Goal: Information Seeking & Learning: Check status

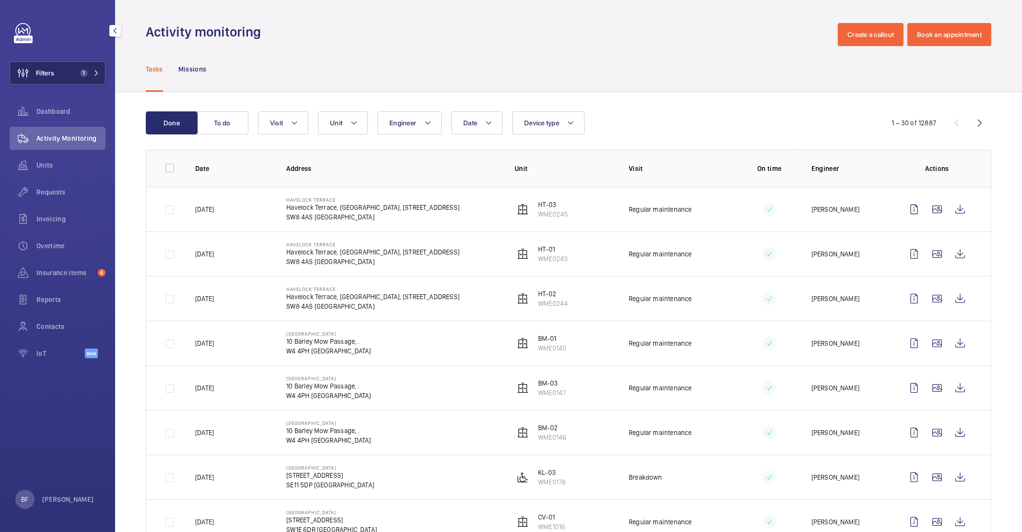
click at [48, 77] on span "Filters" at bounding box center [45, 73] width 18 height 10
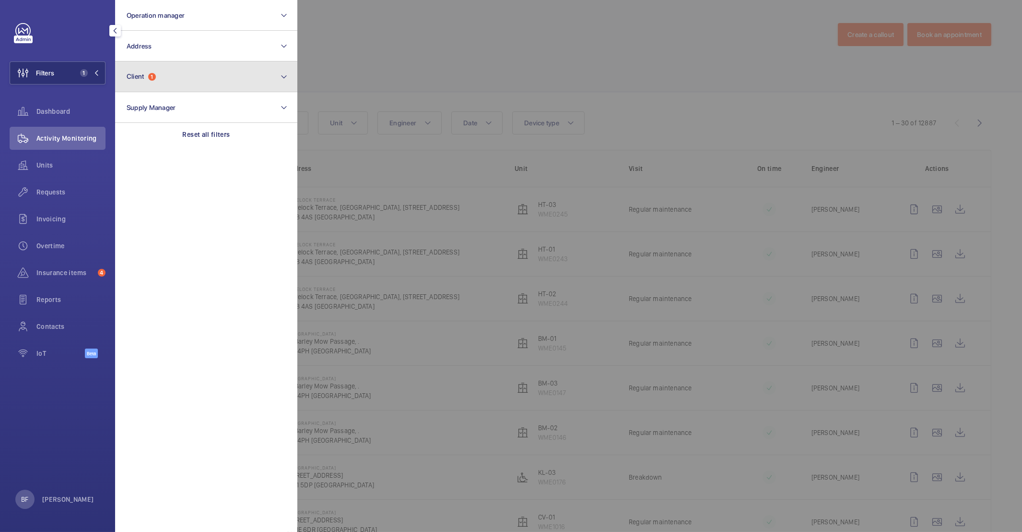
click at [190, 88] on button "Client 1" at bounding box center [206, 76] width 182 height 31
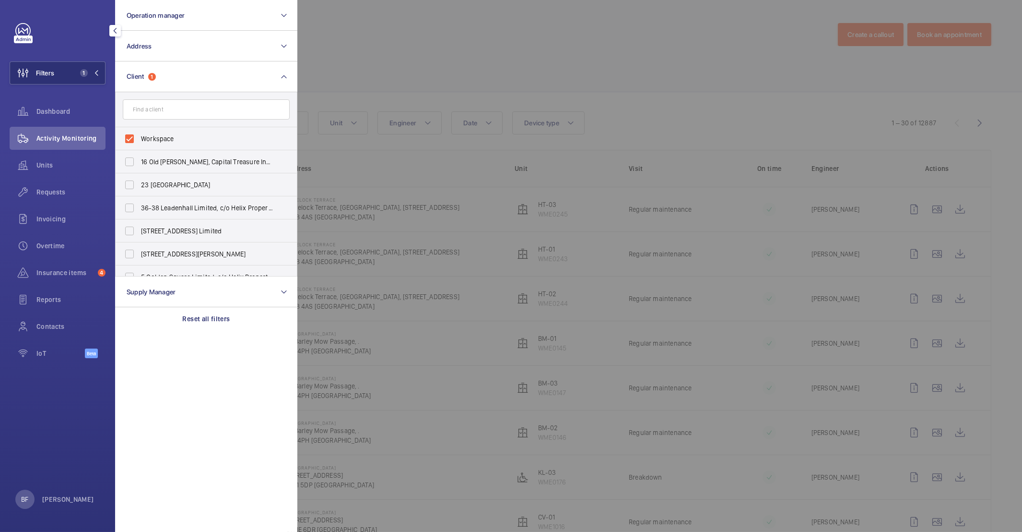
click at [471, 44] on div at bounding box center [808, 266] width 1022 height 532
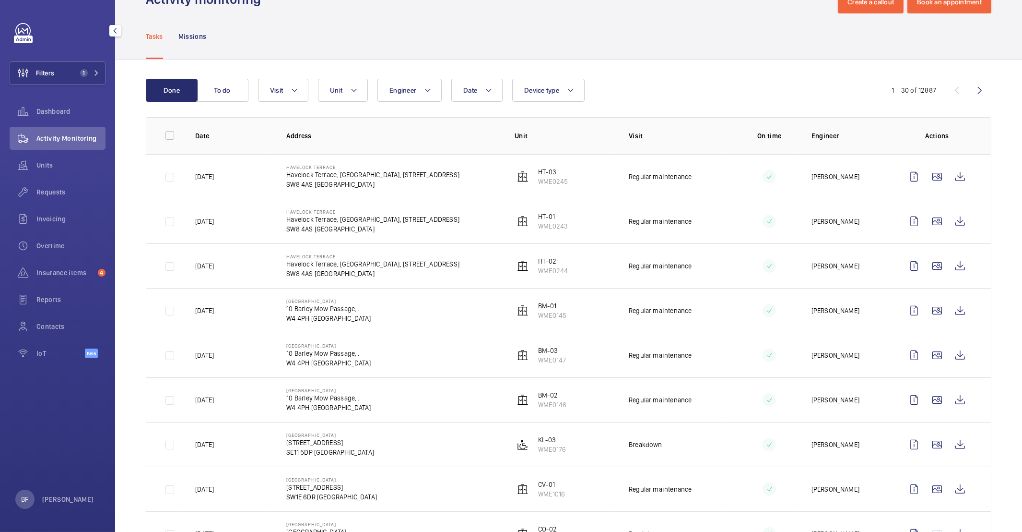
scroll to position [30, 0]
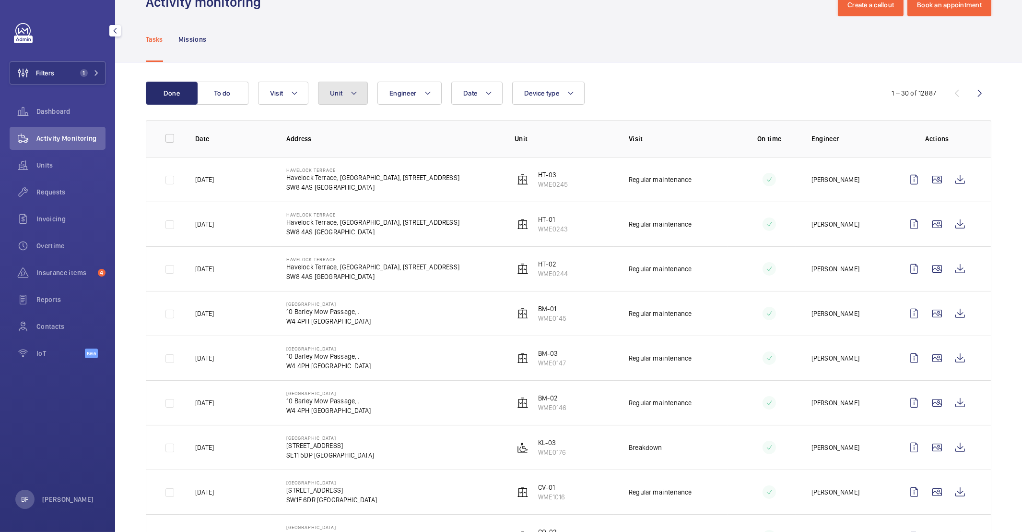
click at [346, 97] on button "Unit" at bounding box center [343, 93] width 50 height 23
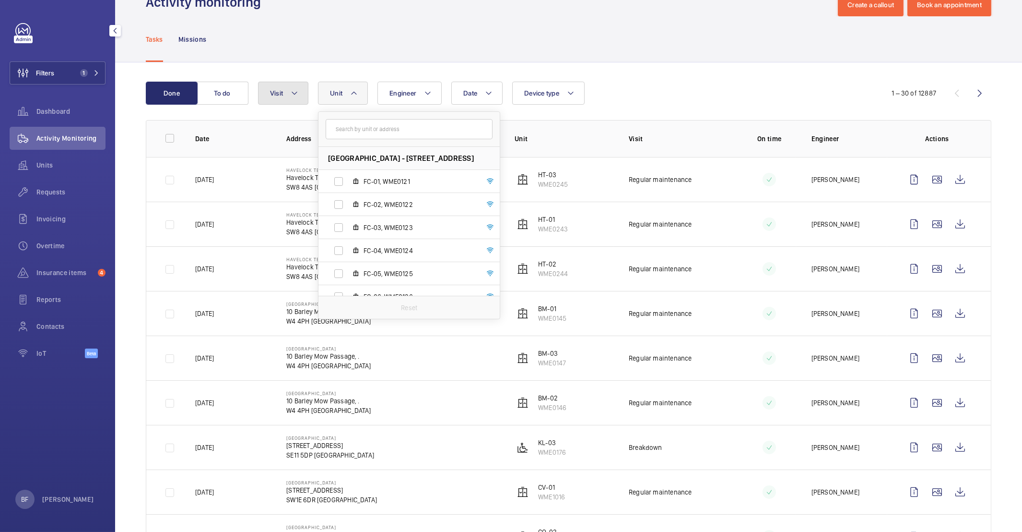
click at [284, 96] on button "Visit" at bounding box center [283, 93] width 50 height 23
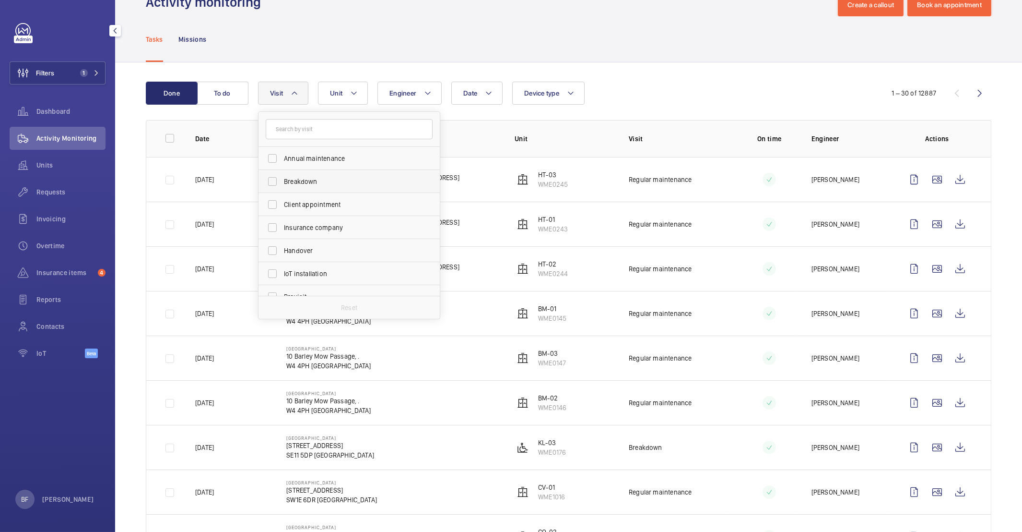
click at [317, 180] on span "Breakdown" at bounding box center [350, 182] width 132 height 10
click at [282, 180] on input "Breakdown" at bounding box center [272, 181] width 19 height 19
checkbox input "true"
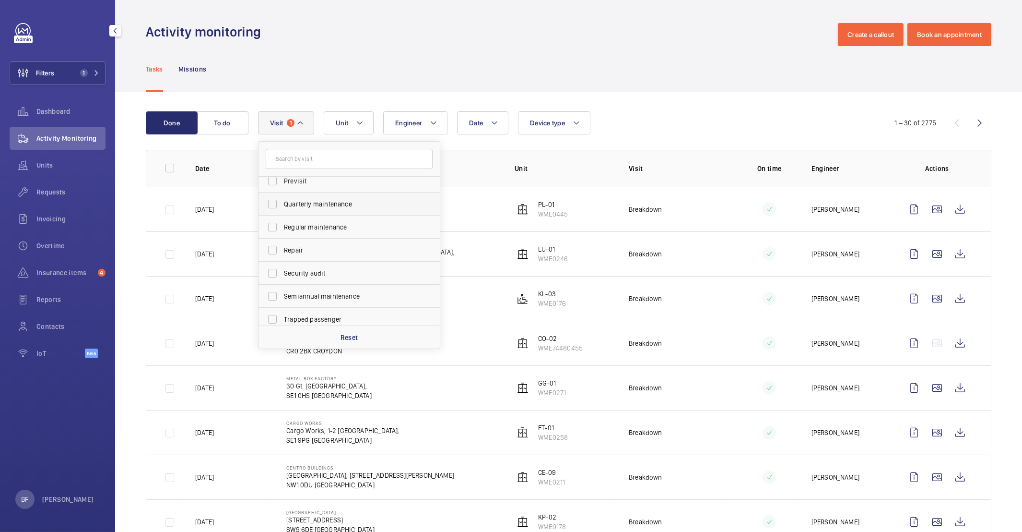
scroll to position [150, 0]
drag, startPoint x: 318, startPoint y: 315, endPoint x: 314, endPoint y: 310, distance: 5.9
click at [318, 315] on span "Trapped passenger" at bounding box center [350, 314] width 132 height 10
click at [282, 315] on input "Trapped passenger" at bounding box center [272, 314] width 19 height 19
checkbox input "true"
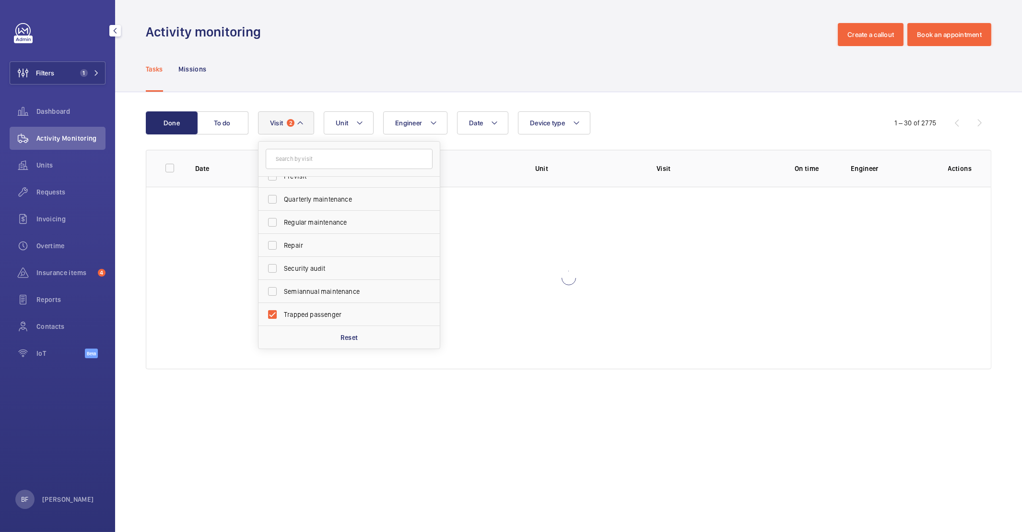
click at [391, 80] on div "Tasks Missions" at bounding box center [569, 69] width 846 height 46
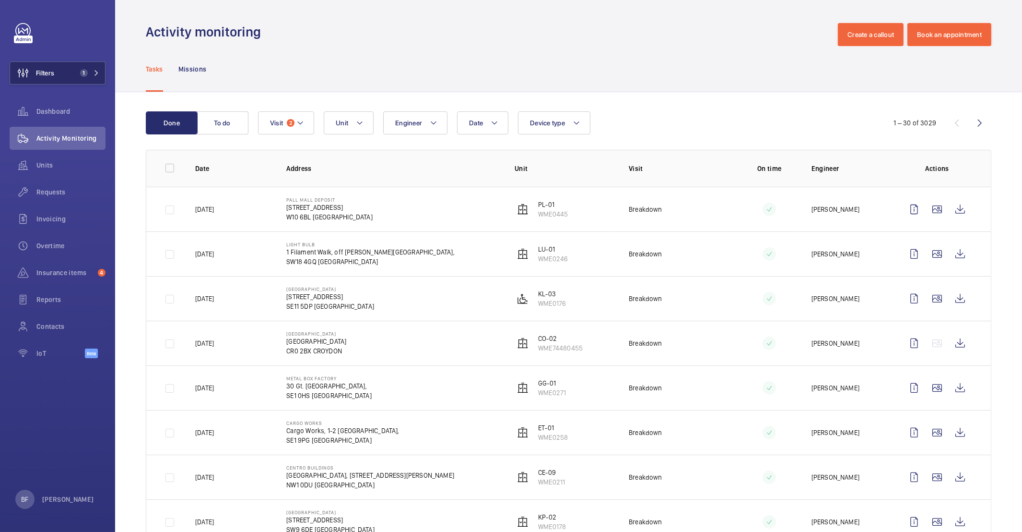
click at [82, 76] on span "1" at bounding box center [84, 73] width 8 height 8
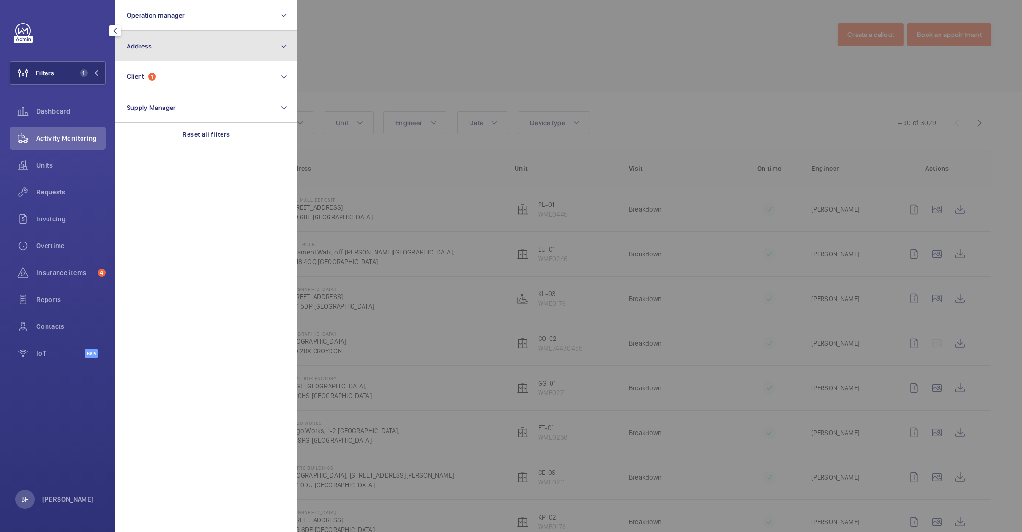
click at [201, 38] on button "Address" at bounding box center [206, 46] width 182 height 31
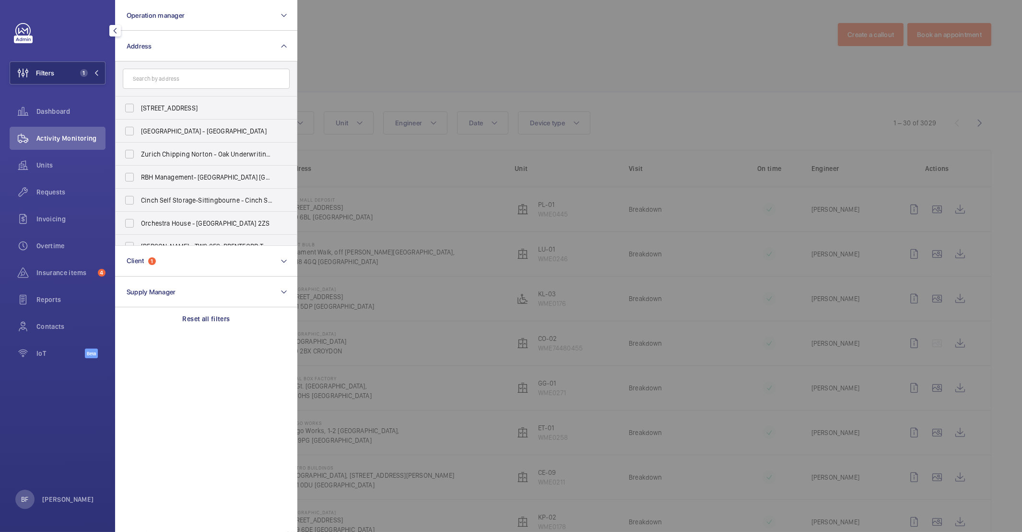
click at [225, 87] on input "text" at bounding box center [206, 79] width 167 height 20
type input "[PERSON_NAME]"
click at [209, 183] on label "[PERSON_NAME][GEOGRAPHIC_DATA] - [STREET_ADDRESS]" at bounding box center [199, 176] width 167 height 23
click at [139, 183] on input "[PERSON_NAME][GEOGRAPHIC_DATA] - [STREET_ADDRESS]" at bounding box center [129, 176] width 19 height 19
checkbox input "true"
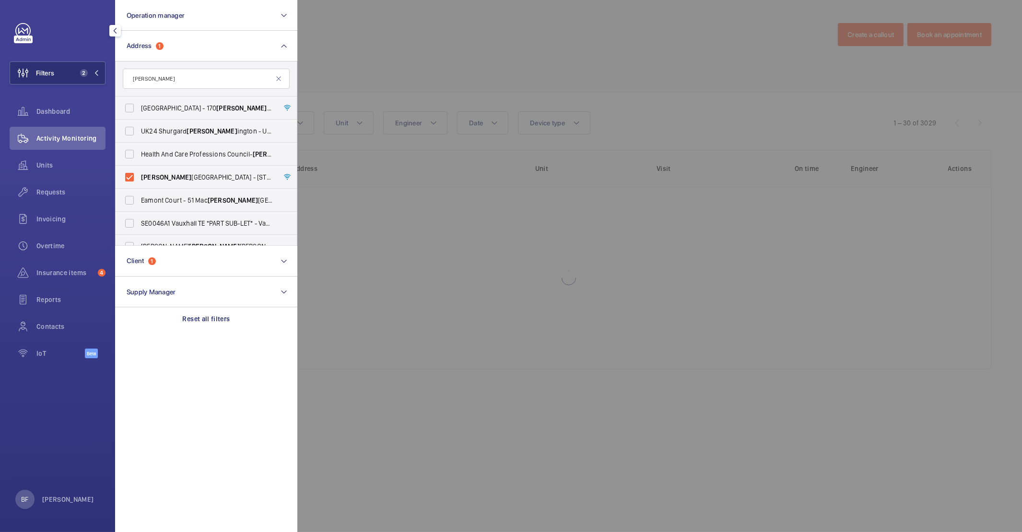
click at [435, 35] on div at bounding box center [808, 266] width 1022 height 532
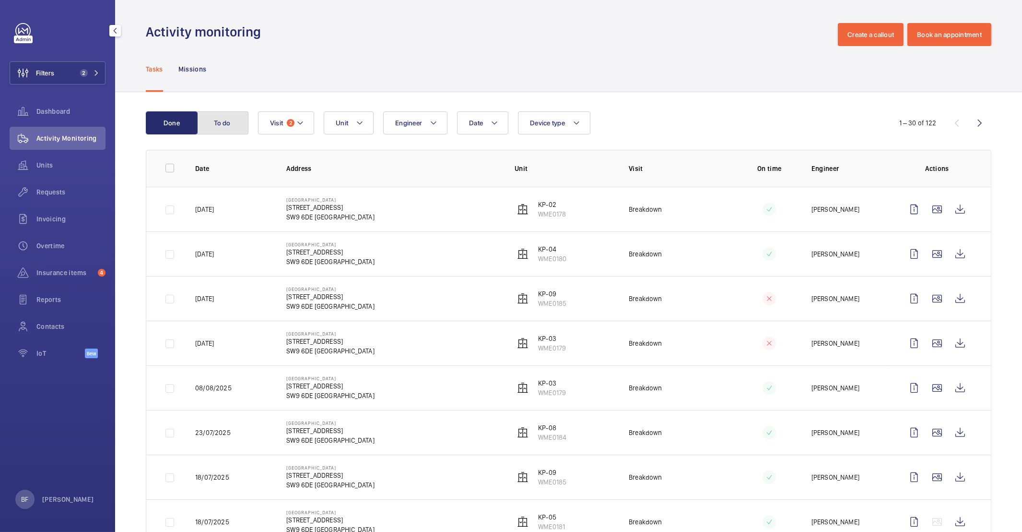
click at [240, 126] on button "To do" at bounding box center [223, 122] width 52 height 23
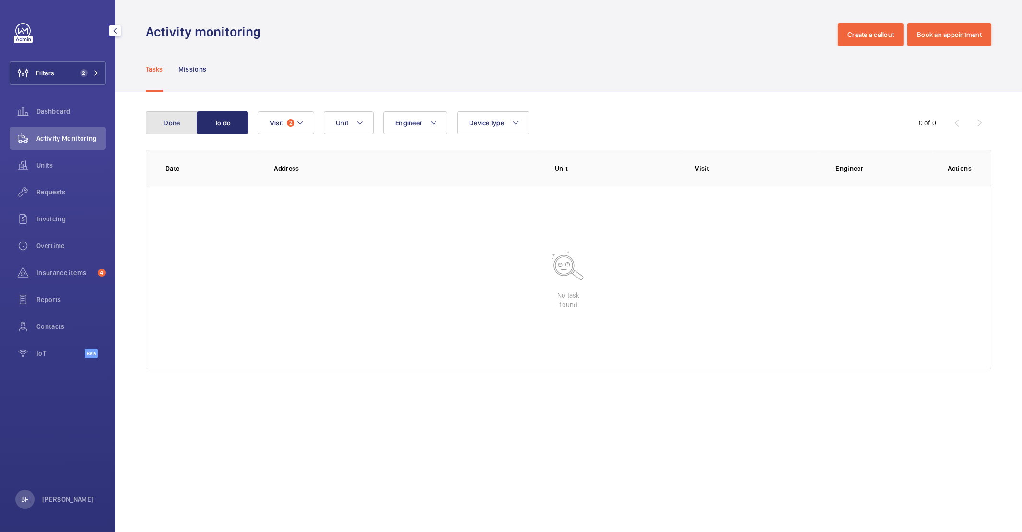
click at [185, 125] on button "Done" at bounding box center [172, 122] width 52 height 23
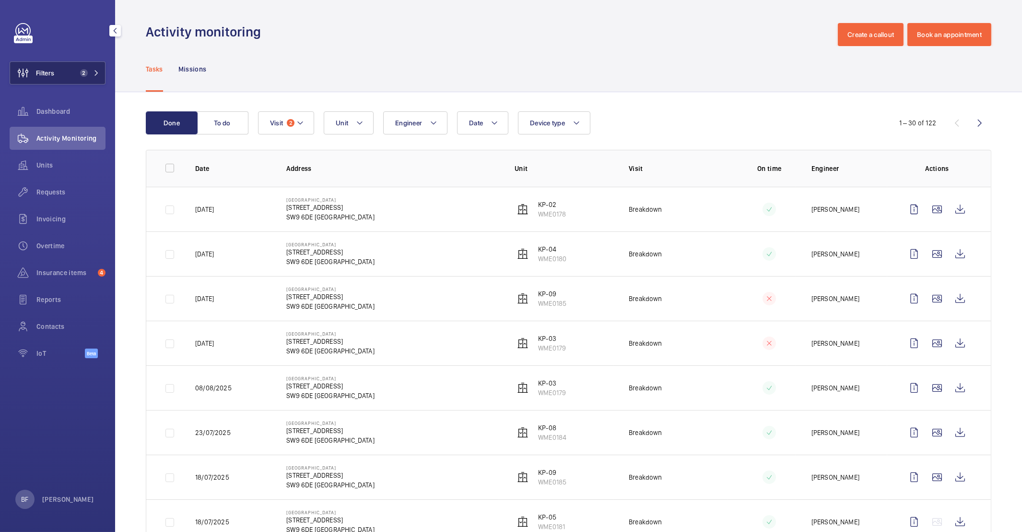
click at [61, 76] on button "Filters 2" at bounding box center [58, 72] width 96 height 23
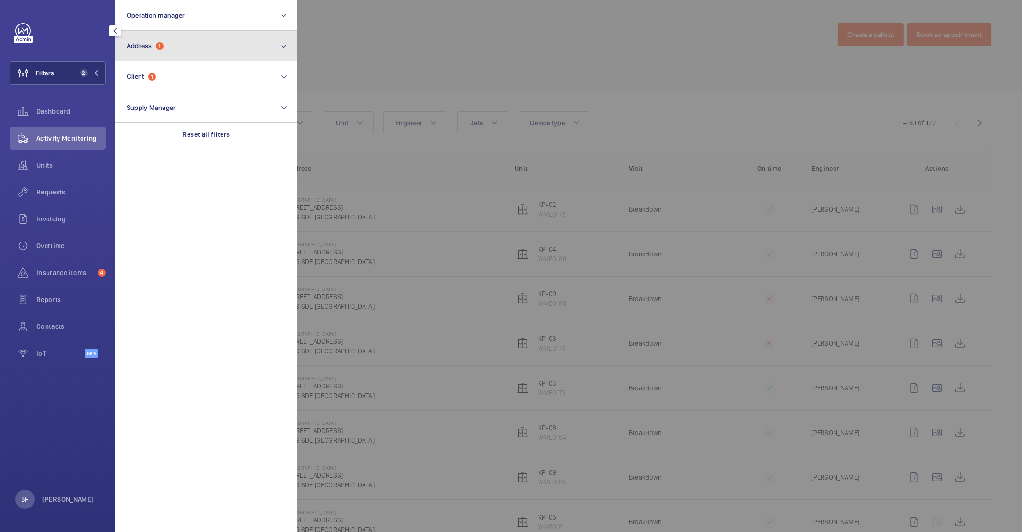
click at [188, 38] on button "Address 1" at bounding box center [206, 46] width 182 height 31
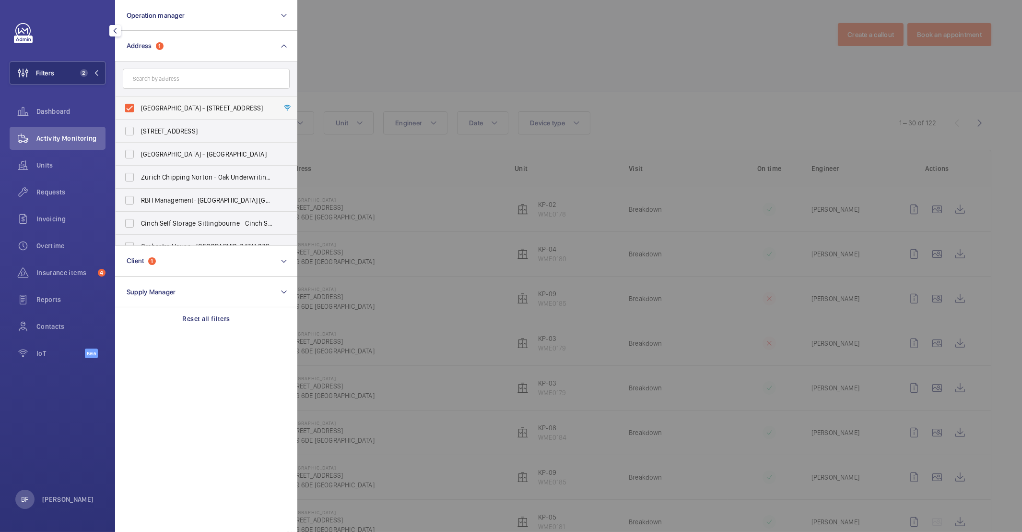
click at [156, 116] on label "[GEOGRAPHIC_DATA] - [STREET_ADDRESS]" at bounding box center [199, 107] width 167 height 23
click at [139, 116] on input "[GEOGRAPHIC_DATA] - [STREET_ADDRESS]" at bounding box center [129, 107] width 19 height 19
checkbox input "false"
click at [188, 84] on input "text" at bounding box center [206, 79] width 167 height 20
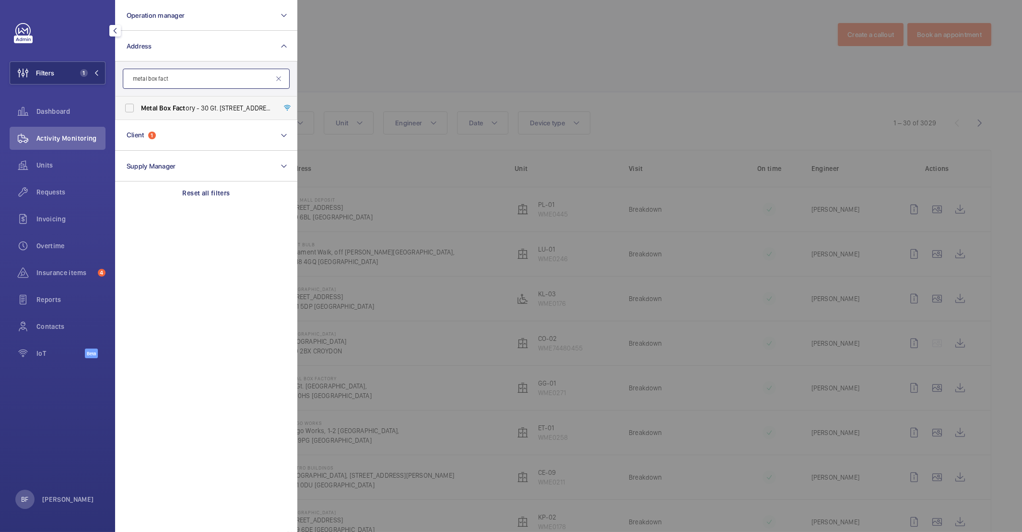
type input "metal box fact"
click at [220, 102] on label "Metal Box Fact ory - 30 Gt. [STREET_ADDRESS]" at bounding box center [199, 107] width 167 height 23
click at [139, 102] on input "Metal Box Fact ory - 30 Gt. [STREET_ADDRESS]" at bounding box center [129, 107] width 19 height 19
checkbox input "true"
click at [427, 63] on div at bounding box center [808, 266] width 1022 height 532
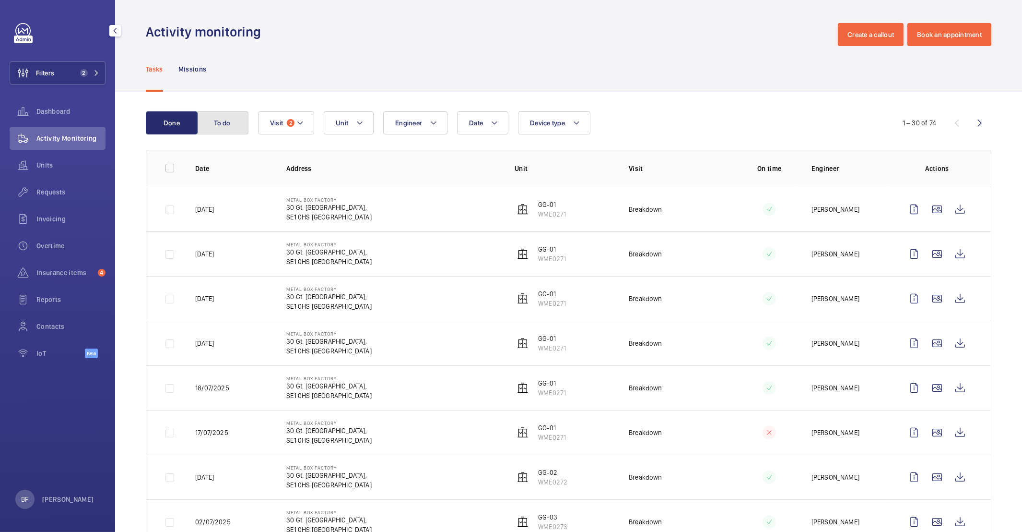
click at [221, 129] on button "To do" at bounding box center [223, 122] width 52 height 23
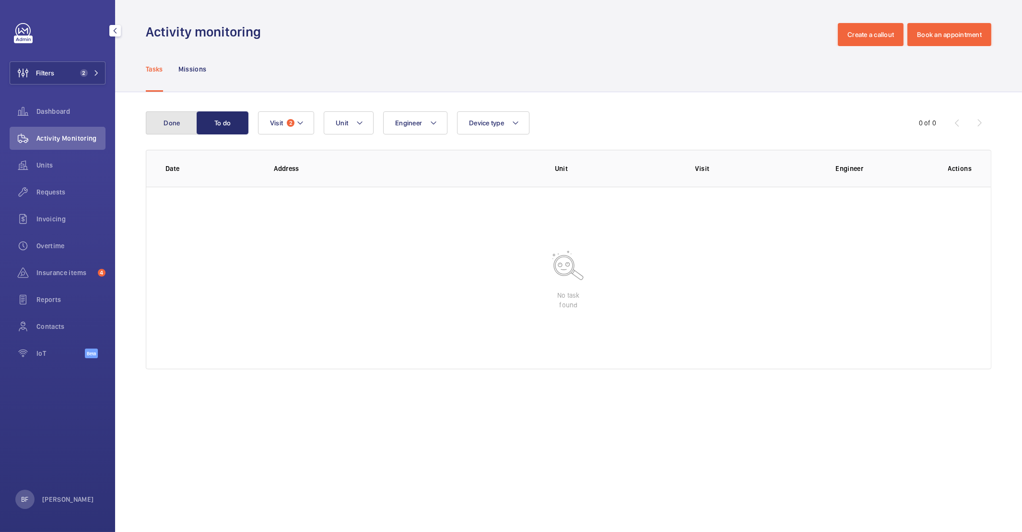
click at [175, 129] on button "Done" at bounding box center [172, 122] width 52 height 23
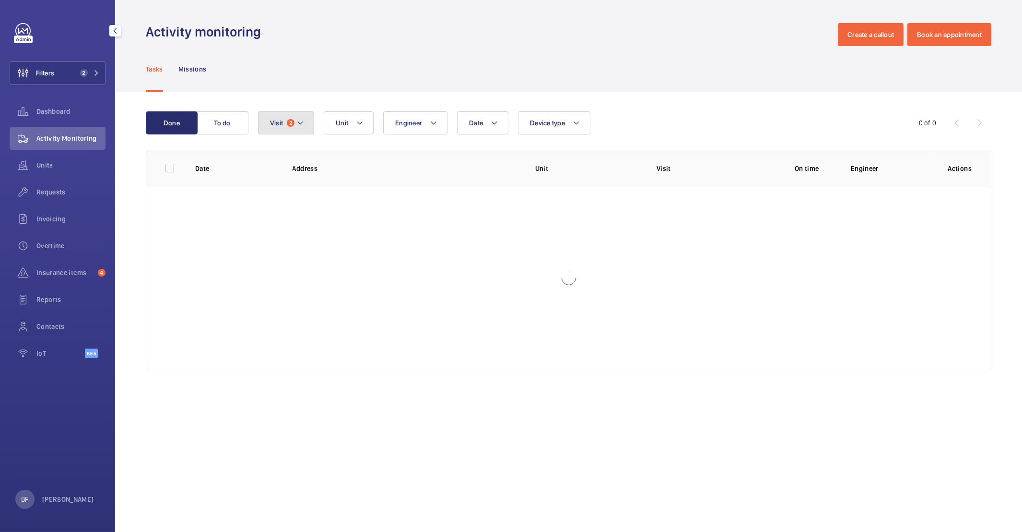
click at [309, 128] on button "Visit 2" at bounding box center [286, 122] width 56 height 23
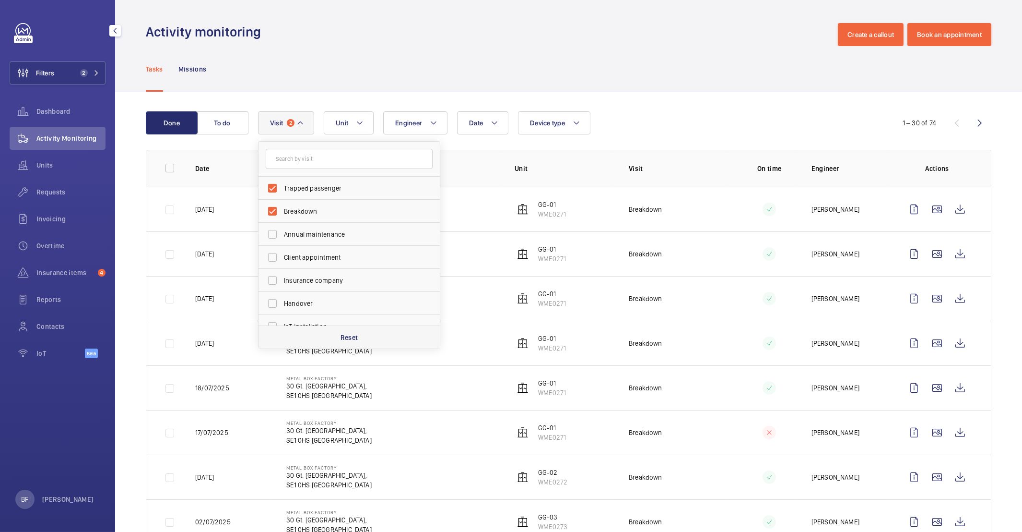
click at [345, 342] on p "Reset" at bounding box center [350, 337] width 18 height 10
checkbox input "false"
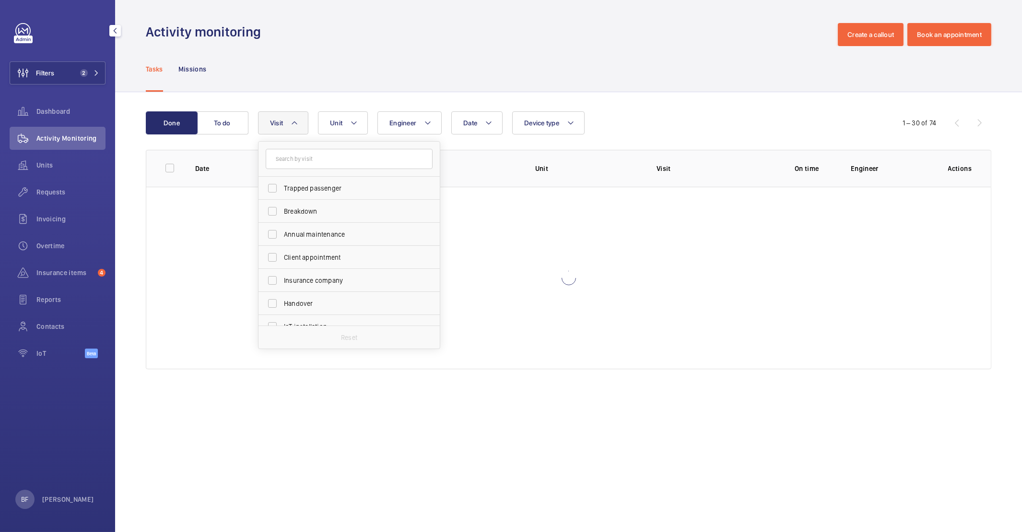
click at [328, 19] on wm-front-admin-header "Activity monitoring Create a callout Book an appointment" at bounding box center [568, 23] width 907 height 46
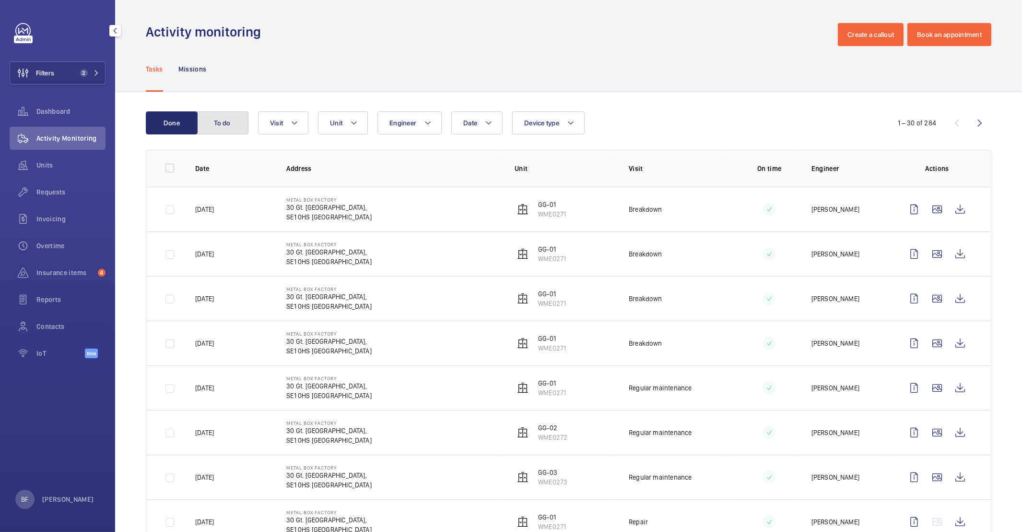
click at [238, 128] on button "To do" at bounding box center [223, 122] width 52 height 23
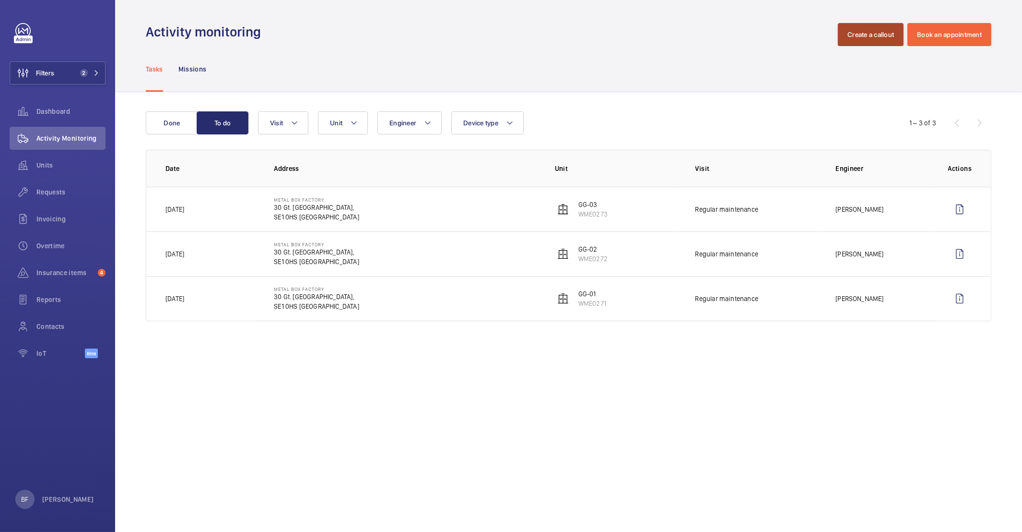
click at [865, 33] on button "Create a callout" at bounding box center [871, 34] width 66 height 23
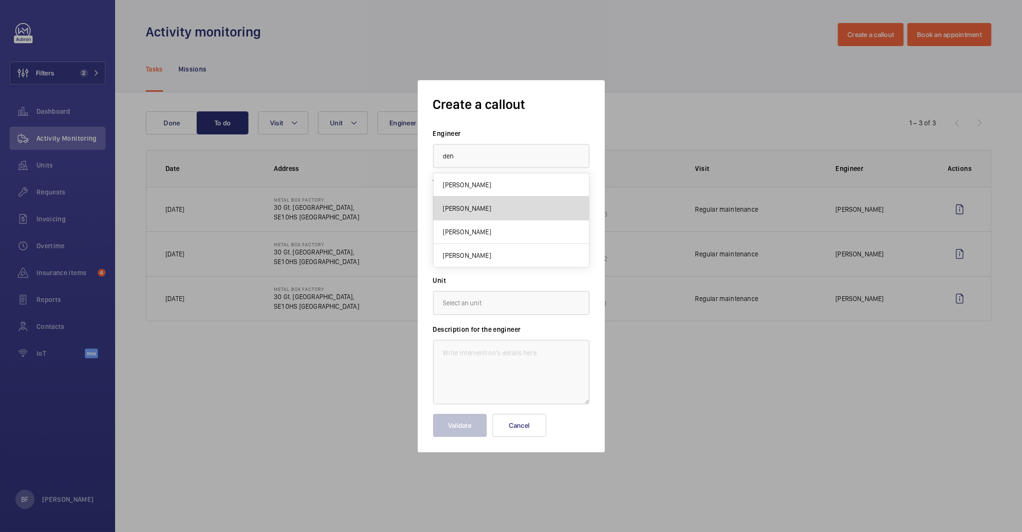
click at [472, 217] on mat-option "[PERSON_NAME]" at bounding box center [511, 209] width 155 height 24
type input "[PERSON_NAME]"
click at [475, 249] on input "text" at bounding box center [511, 254] width 156 height 24
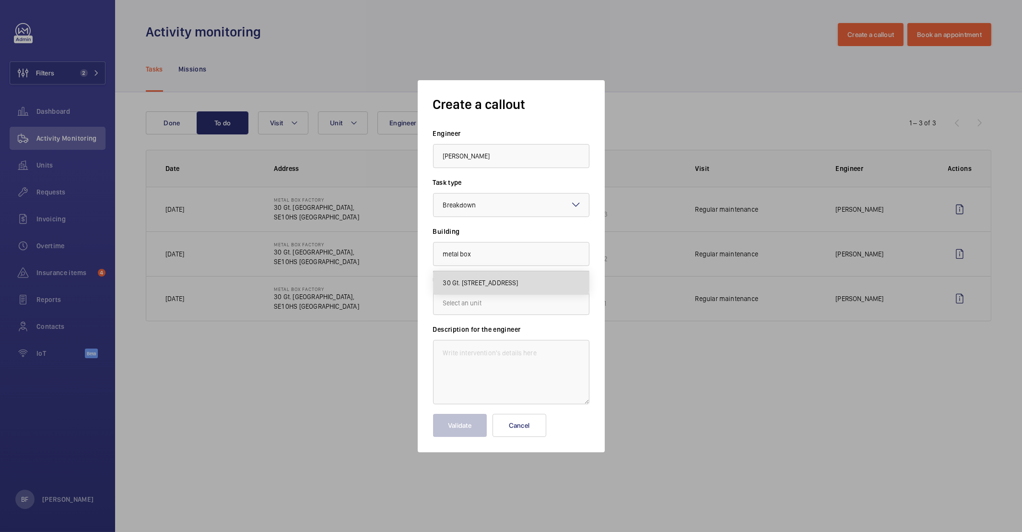
click at [464, 275] on mat-option "30 Gt. [STREET_ADDRESS]" at bounding box center [511, 282] width 155 height 23
type input "30 Gt. [STREET_ADDRESS]"
click at [459, 300] on input "text" at bounding box center [511, 303] width 156 height 24
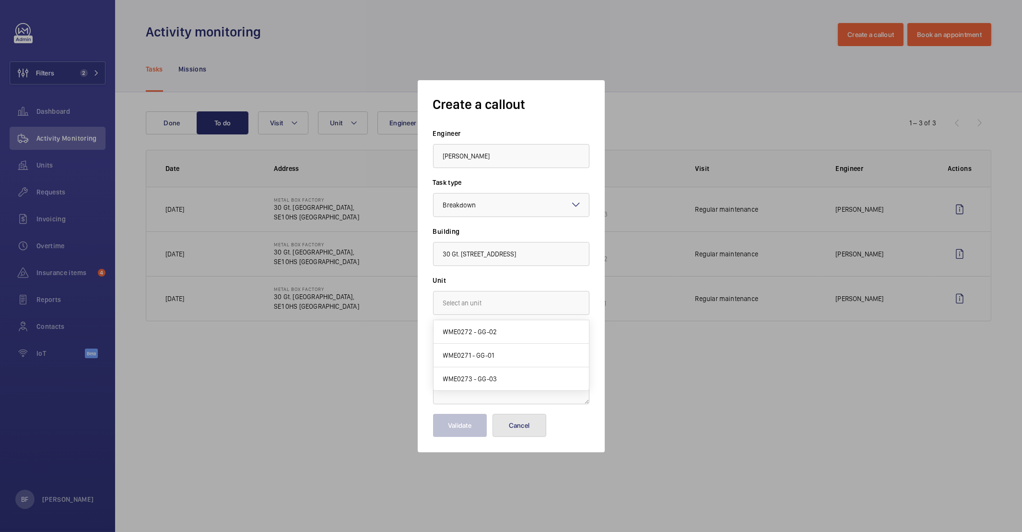
click at [517, 425] on button "Cancel" at bounding box center [520, 425] width 54 height 23
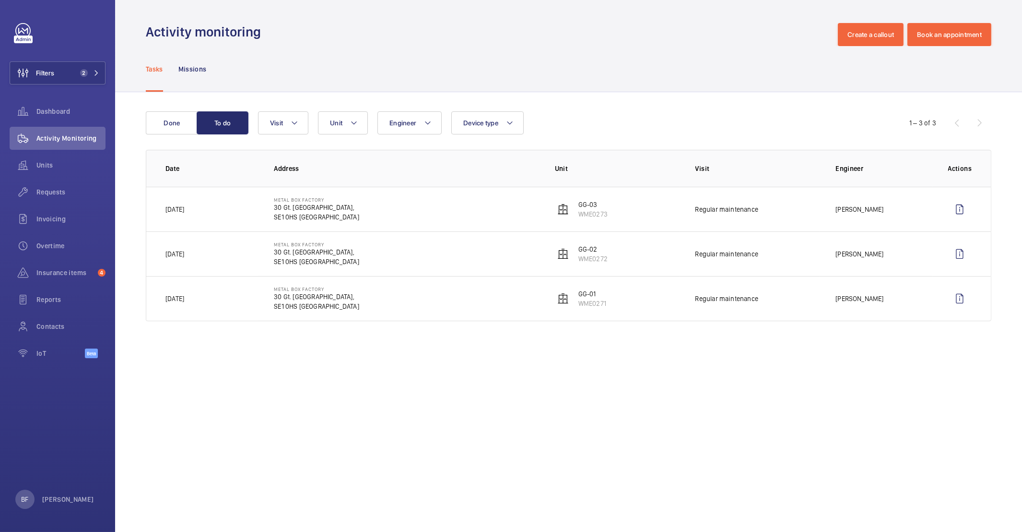
click at [57, 65] on button "Filters 2" at bounding box center [58, 72] width 96 height 23
click at [78, 71] on span "2" at bounding box center [82, 73] width 12 height 8
click at [100, 69] on button "Filters 2" at bounding box center [58, 72] width 96 height 23
click at [46, 74] on span "Filters" at bounding box center [45, 73] width 18 height 10
click at [74, 78] on button "Filters 2" at bounding box center [58, 72] width 96 height 23
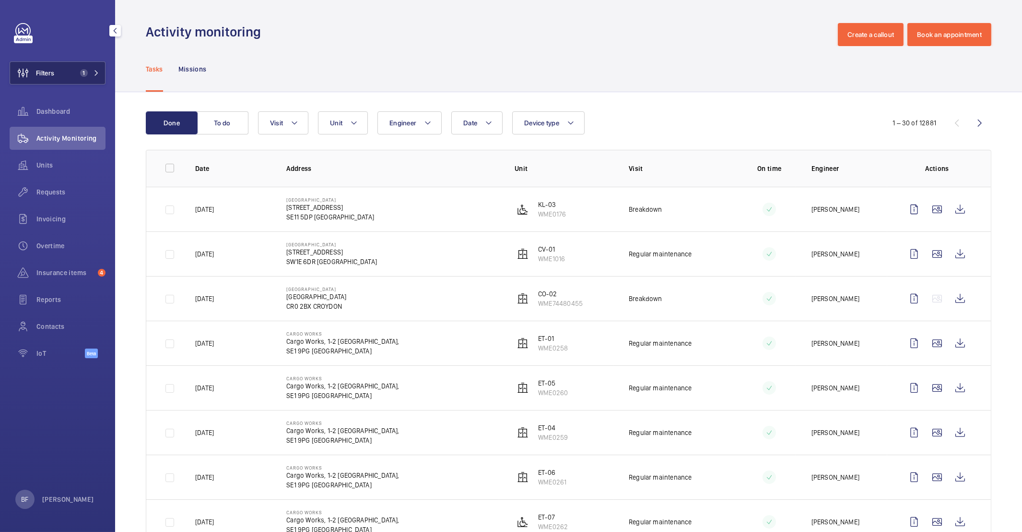
click at [97, 66] on button "Filters 1" at bounding box center [58, 72] width 96 height 23
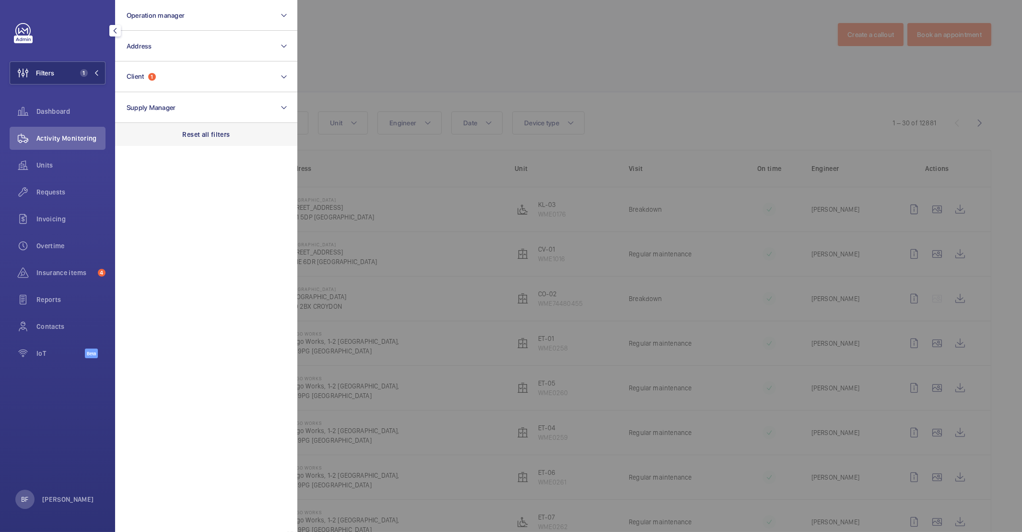
click at [205, 132] on p "Reset all filters" at bounding box center [206, 135] width 47 height 10
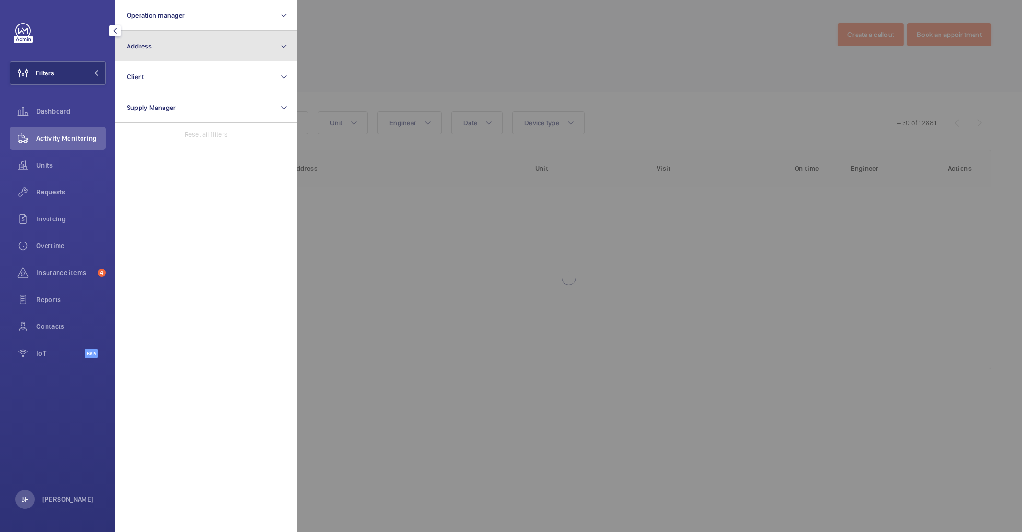
click at [203, 47] on button "Address" at bounding box center [206, 46] width 182 height 31
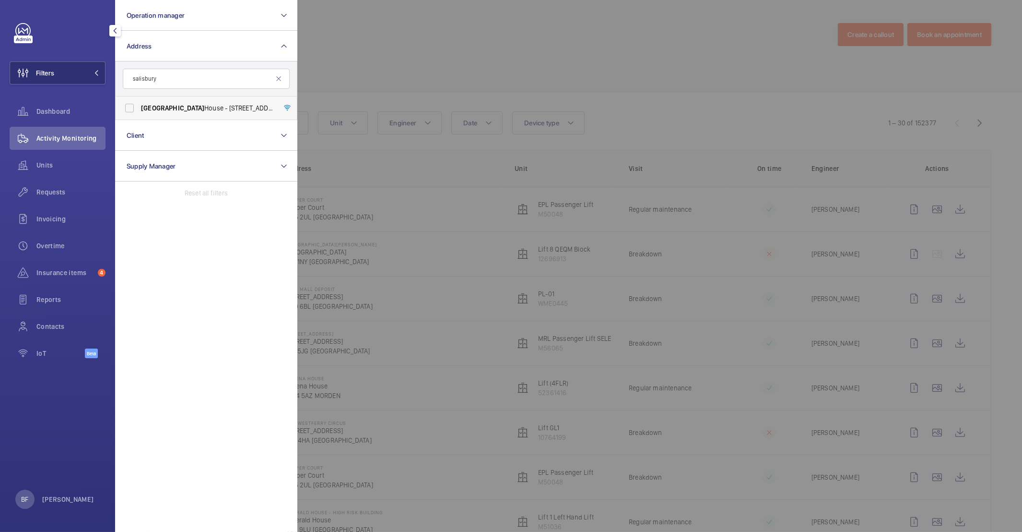
type input "salisbury"
click at [201, 105] on span "Salisbury House - 29 Finsbury Circus, LONDON EC2M 5QQ" at bounding box center [207, 108] width 132 height 10
click at [139, 105] on input "Salisbury House - 29 Finsbury Circus, LONDON EC2M 5QQ" at bounding box center [129, 107] width 19 height 19
checkbox input "true"
click at [422, 89] on div at bounding box center [808, 266] width 1022 height 532
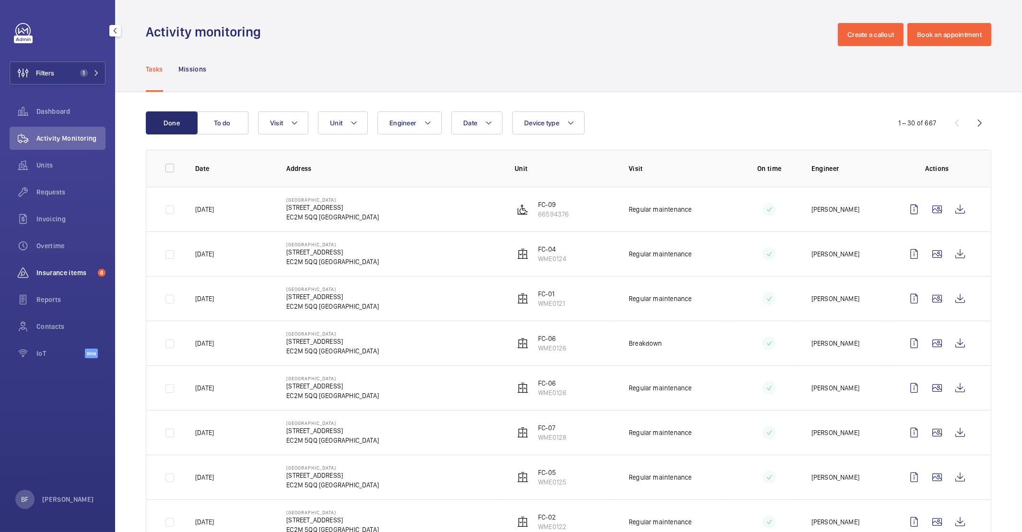
click at [65, 268] on span "Insurance items" at bounding box center [65, 273] width 58 height 10
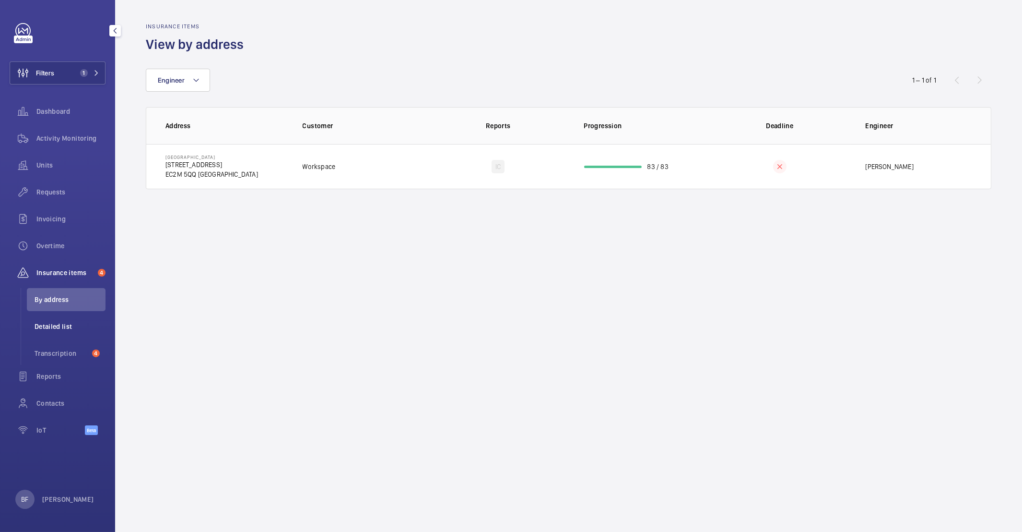
click at [59, 325] on span "Detailed list" at bounding box center [70, 326] width 71 height 10
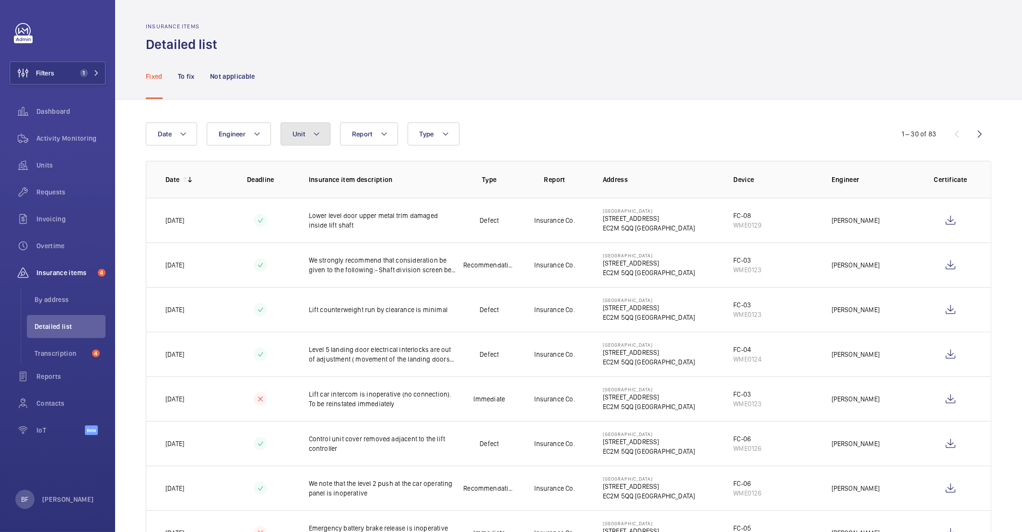
click at [308, 130] on button "Unit" at bounding box center [306, 133] width 50 height 23
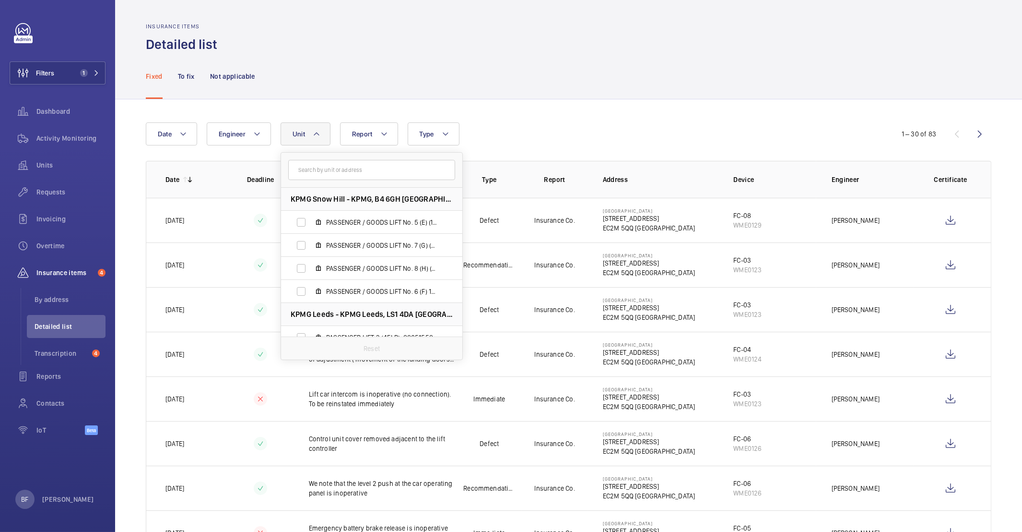
click at [384, 170] on input "text" at bounding box center [371, 170] width 167 height 20
type input "salisbury house"
click at [337, 245] on span "FC-02, WME0122" at bounding box center [381, 245] width 111 height 10
click at [311, 245] on input "FC-02, WME0122" at bounding box center [301, 245] width 19 height 19
checkbox input "true"
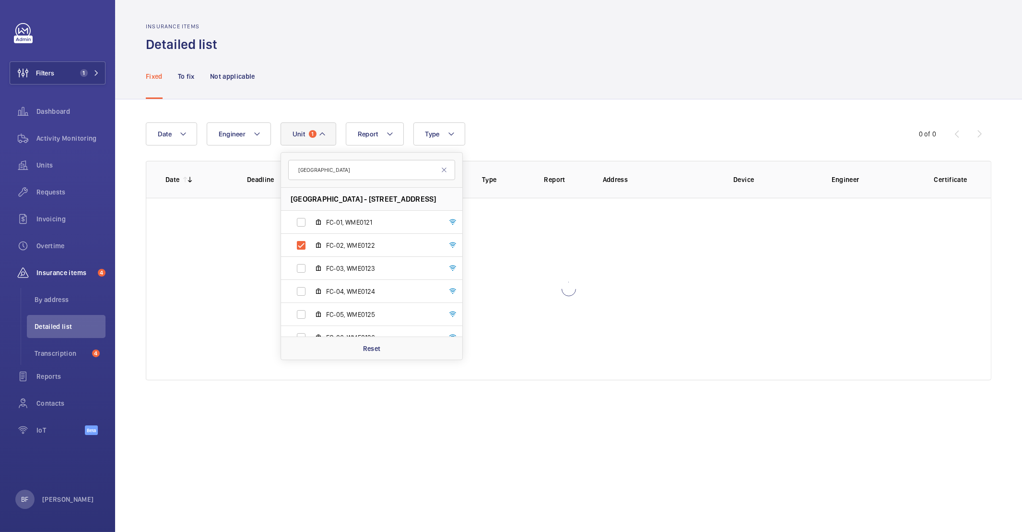
click at [482, 64] on div "Fixed To fix Not applicable" at bounding box center [569, 76] width 846 height 46
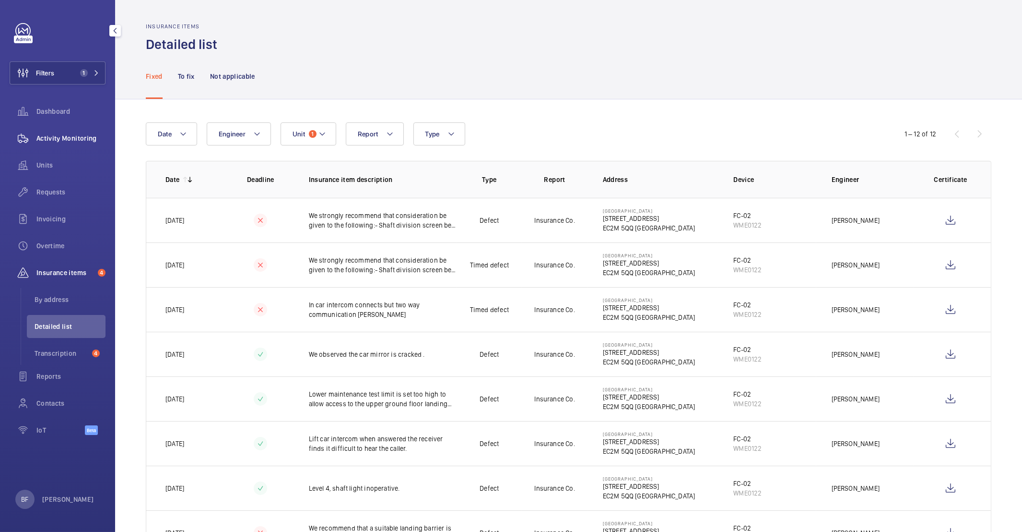
click at [59, 141] on span "Activity Monitoring" at bounding box center [70, 138] width 69 height 10
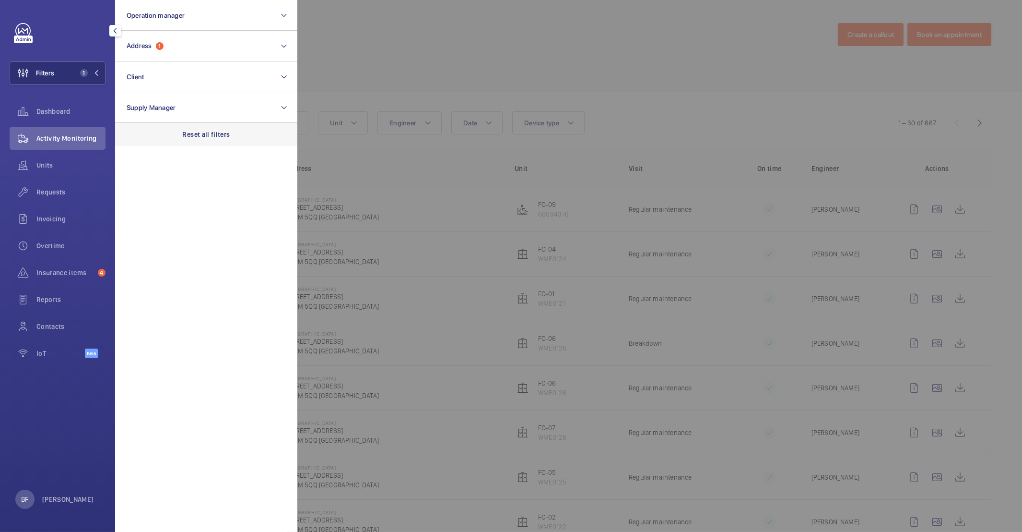
click at [224, 133] on p "Reset all filters" at bounding box center [206, 135] width 47 height 10
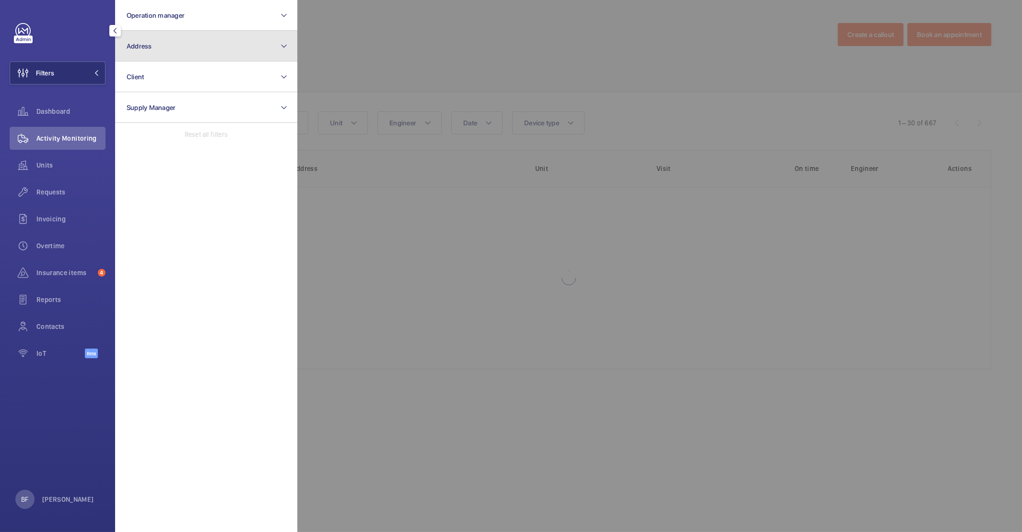
click at [267, 46] on button "Address" at bounding box center [206, 46] width 182 height 31
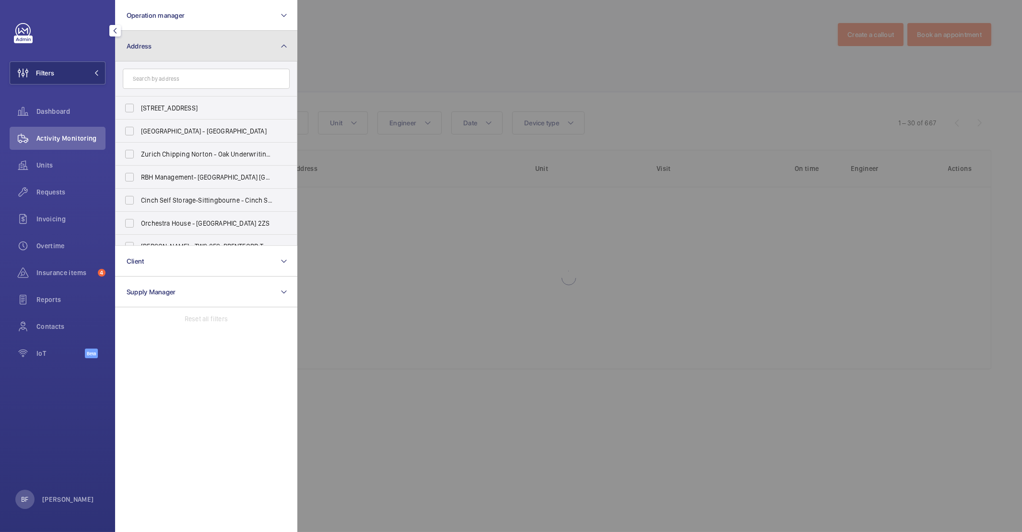
click at [280, 52] on button "Address" at bounding box center [206, 46] width 182 height 31
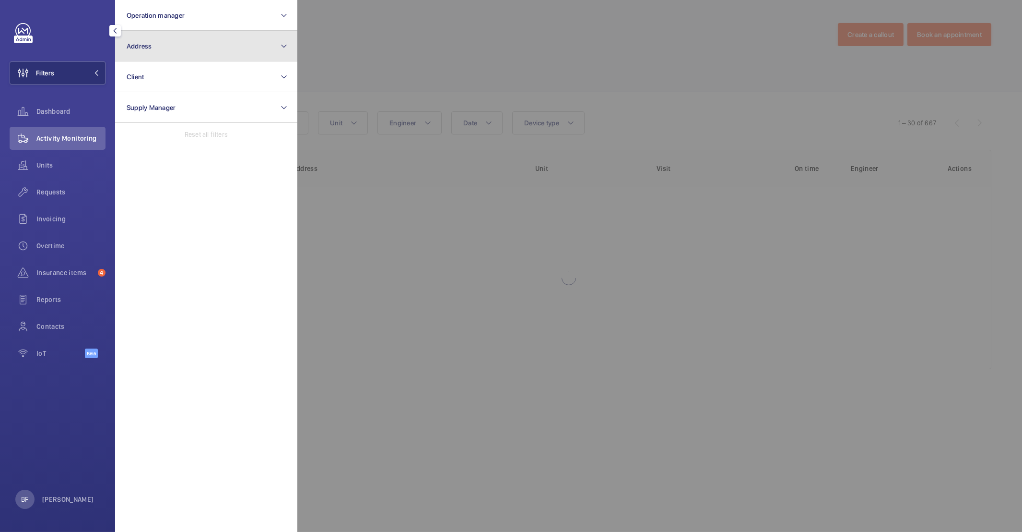
click at [280, 52] on button "Address" at bounding box center [206, 46] width 182 height 31
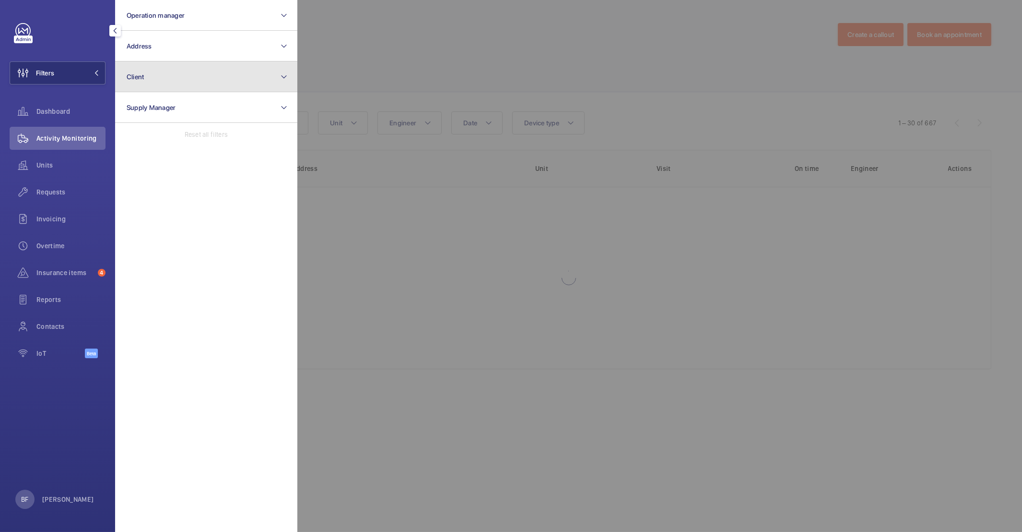
click at [235, 85] on button "Client" at bounding box center [206, 76] width 182 height 31
click at [232, 76] on button "Client" at bounding box center [206, 76] width 182 height 31
click at [234, 77] on button "Client" at bounding box center [206, 76] width 182 height 31
click at [236, 79] on button "Client" at bounding box center [206, 76] width 182 height 31
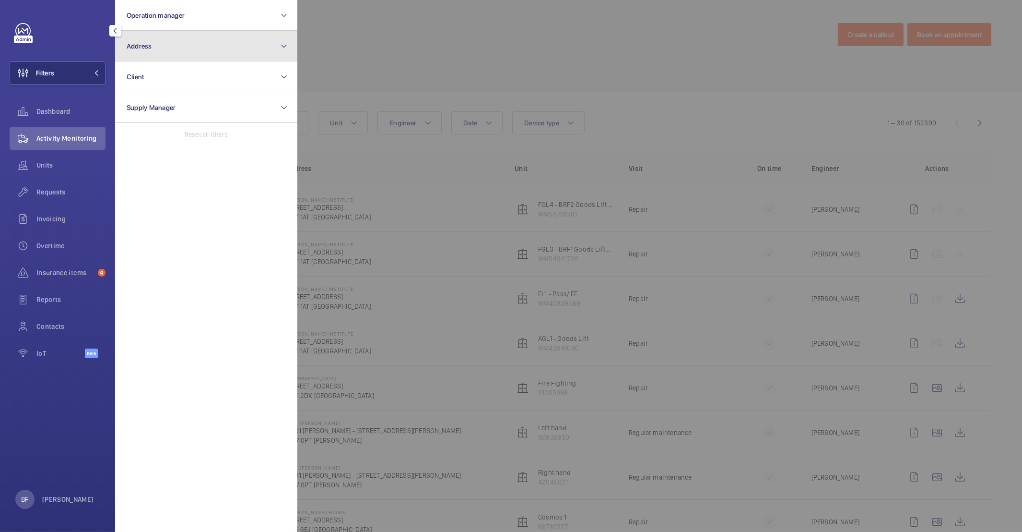
click at [218, 51] on button "Address" at bounding box center [206, 46] width 182 height 31
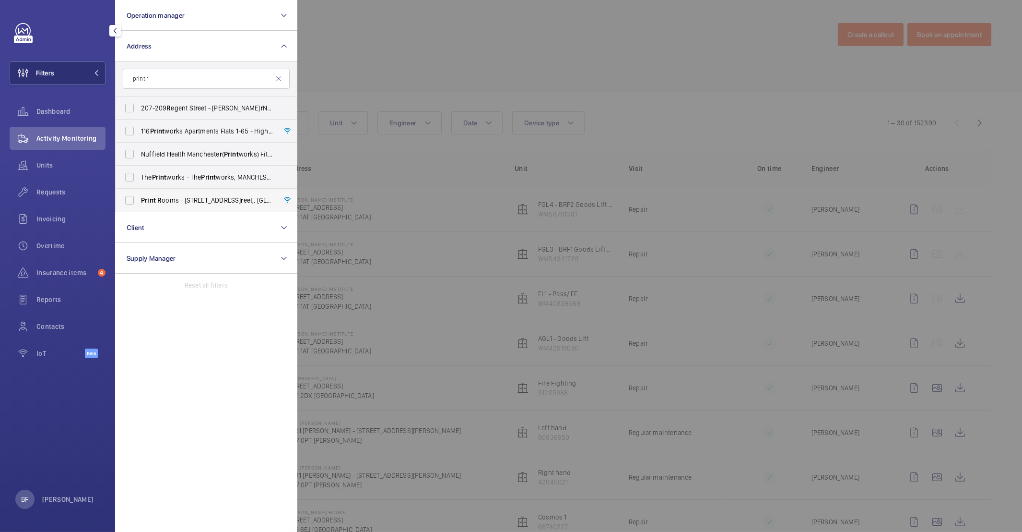
type input "print r"
click at [198, 204] on span "Print R ooms - 164/180 Union St r eet,, LONDON SE1 0LH" at bounding box center [207, 200] width 132 height 10
click at [139, 204] on input "Print R ooms - 164/180 Union St r eet,, LONDON SE1 0LH" at bounding box center [129, 199] width 19 height 19
checkbox input "true"
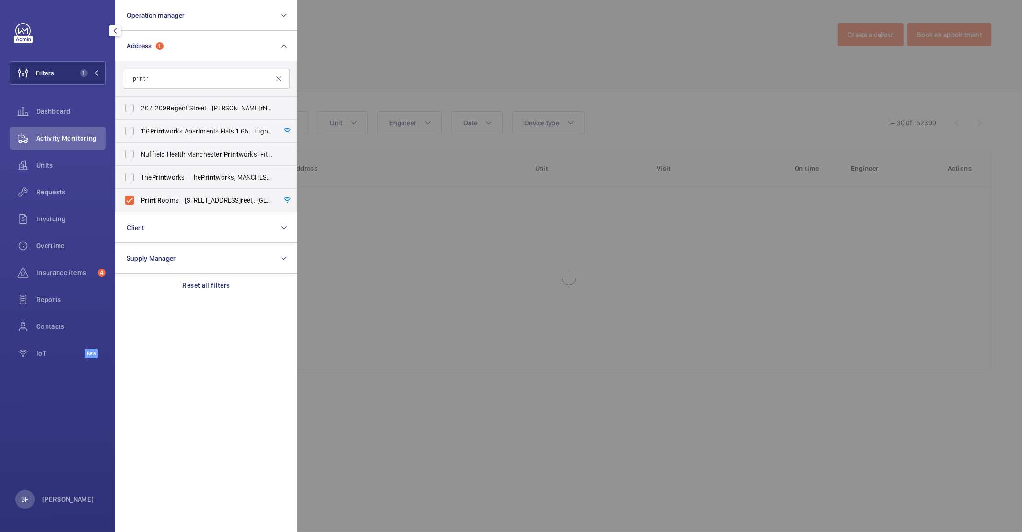
click at [462, 49] on div at bounding box center [808, 266] width 1022 height 532
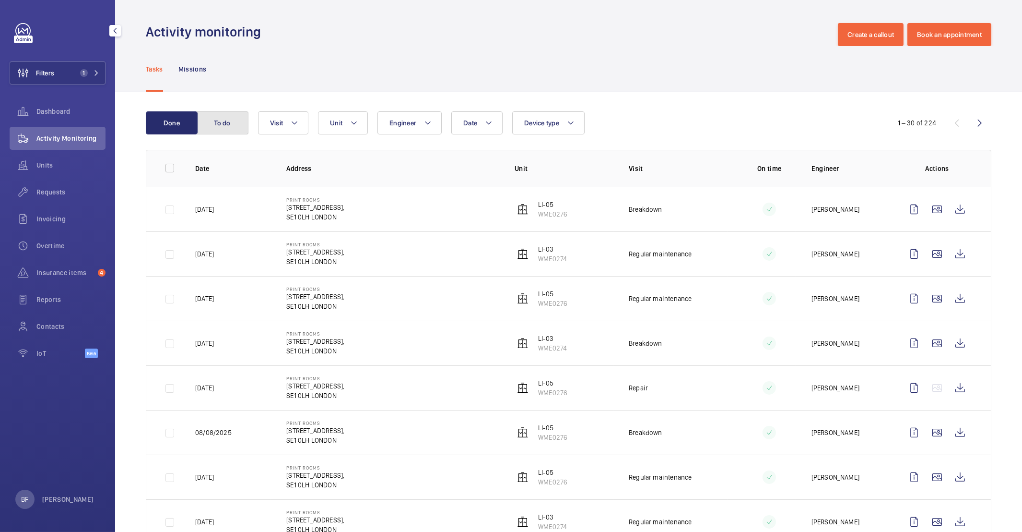
click at [211, 121] on button "To do" at bounding box center [223, 122] width 52 height 23
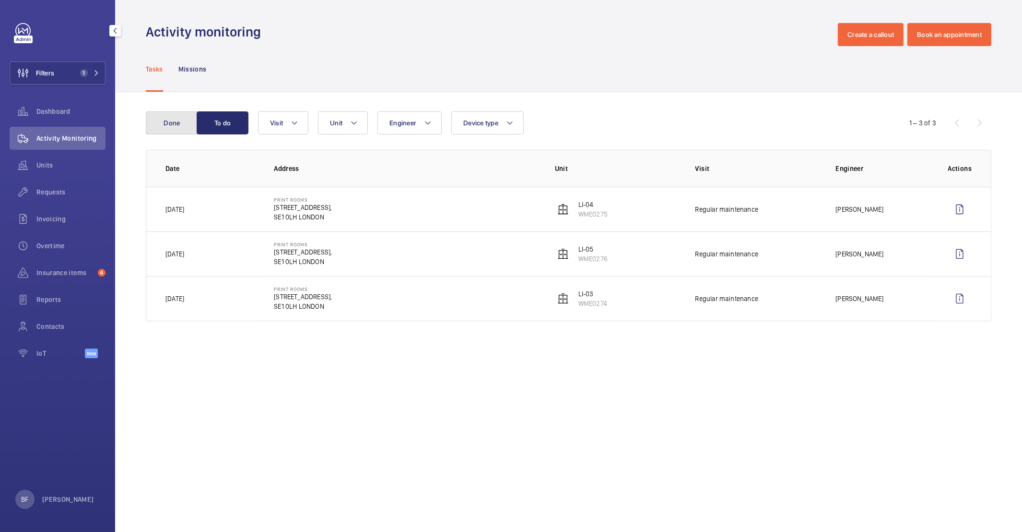
click at [170, 122] on button "Done" at bounding box center [172, 122] width 52 height 23
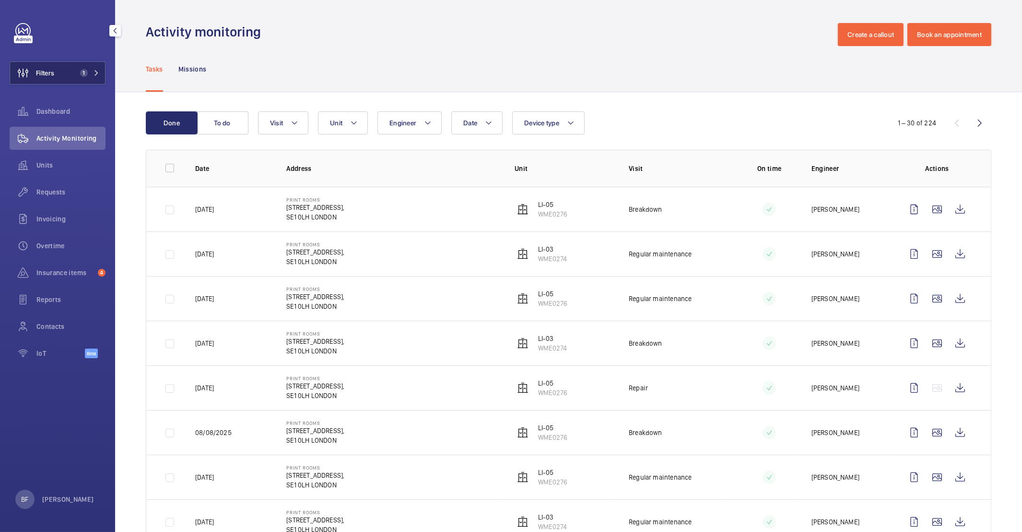
click at [88, 78] on button "Filters 1" at bounding box center [58, 72] width 96 height 23
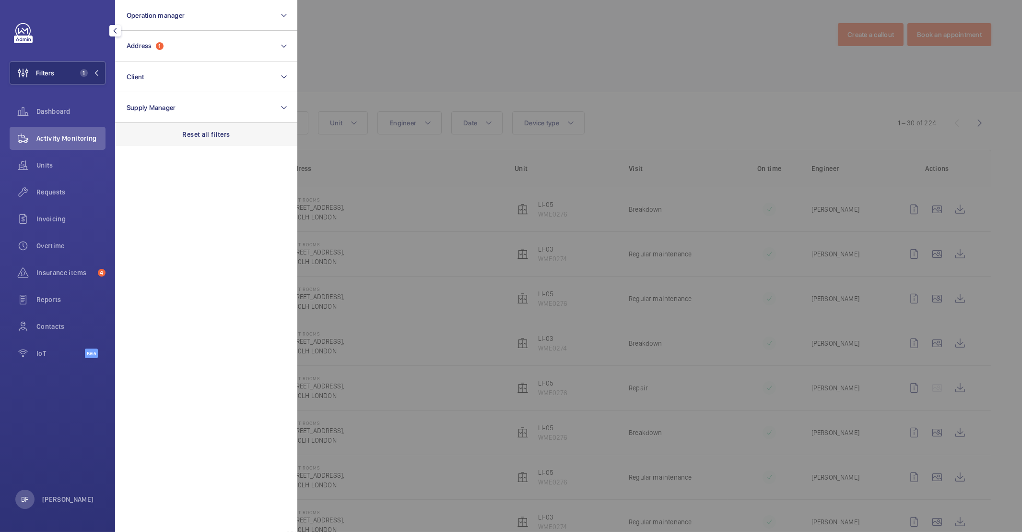
click at [194, 126] on div "Reset all filters" at bounding box center [206, 134] width 182 height 23
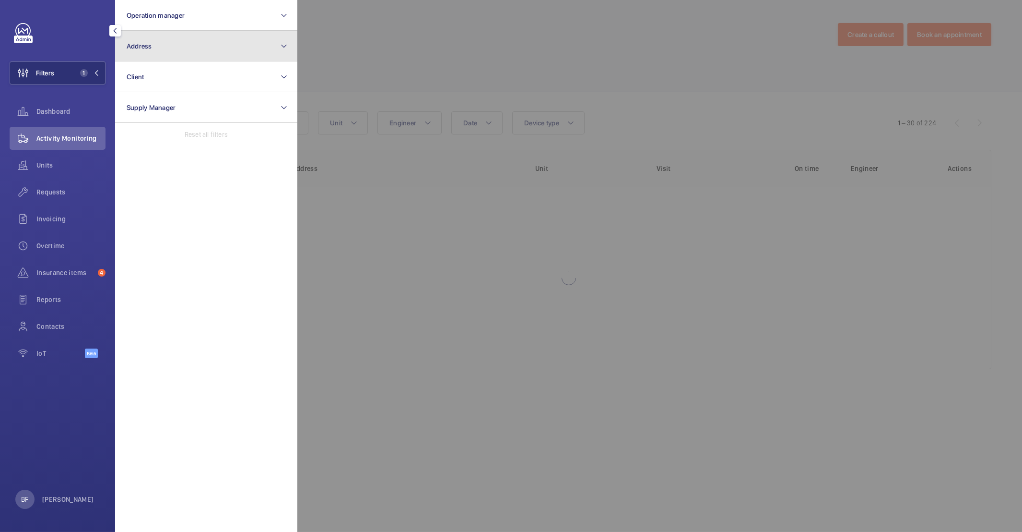
click at [193, 55] on button "Address" at bounding box center [206, 46] width 182 height 31
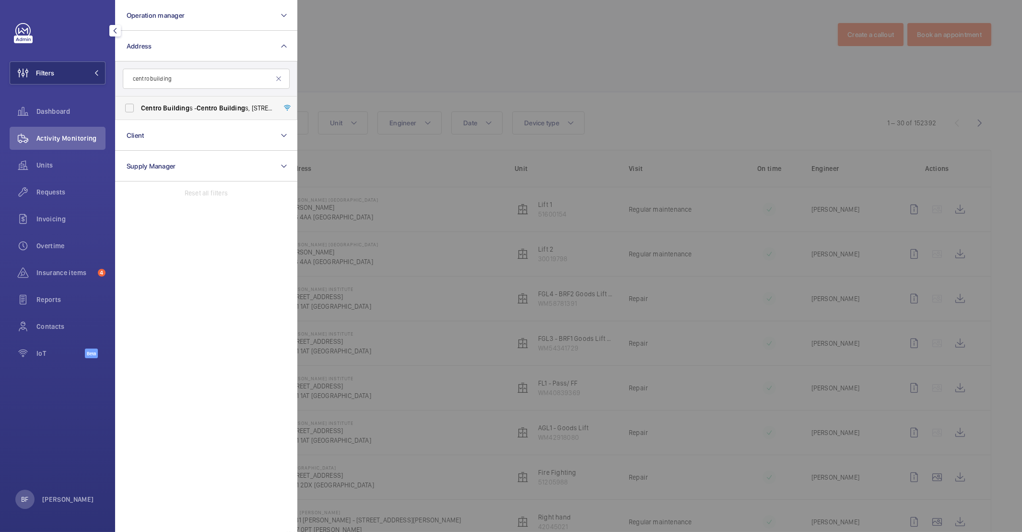
type input "centro building"
click at [204, 101] on label "Centro Building s - Centro Building s, 20-23 Mandela Street, Camden, London, NW…" at bounding box center [199, 107] width 167 height 23
click at [139, 101] on input "Centro Building s - Centro Building s, 20-23 Mandela Street, Camden, London, NW…" at bounding box center [129, 107] width 19 height 19
checkbox input "true"
click at [469, 78] on div at bounding box center [808, 266] width 1022 height 532
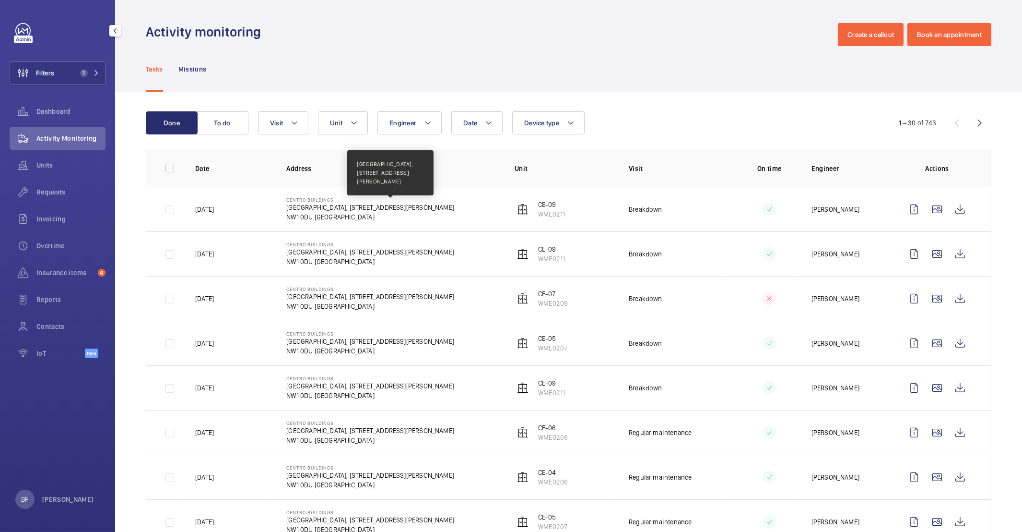
drag, startPoint x: 284, startPoint y: 199, endPoint x: 482, endPoint y: 208, distance: 197.4
click at [482, 208] on td "Centro Buildings Centro Buildings, 20-23 Mandela Street, Camden, London, NW1 0D…" at bounding box center [385, 209] width 228 height 45
copy div "Centro Buildings Centro Buildings, 20-23 Mandela Street, Camden, London, NW1 0DU"
click at [346, 126] on button "Unit" at bounding box center [343, 122] width 50 height 23
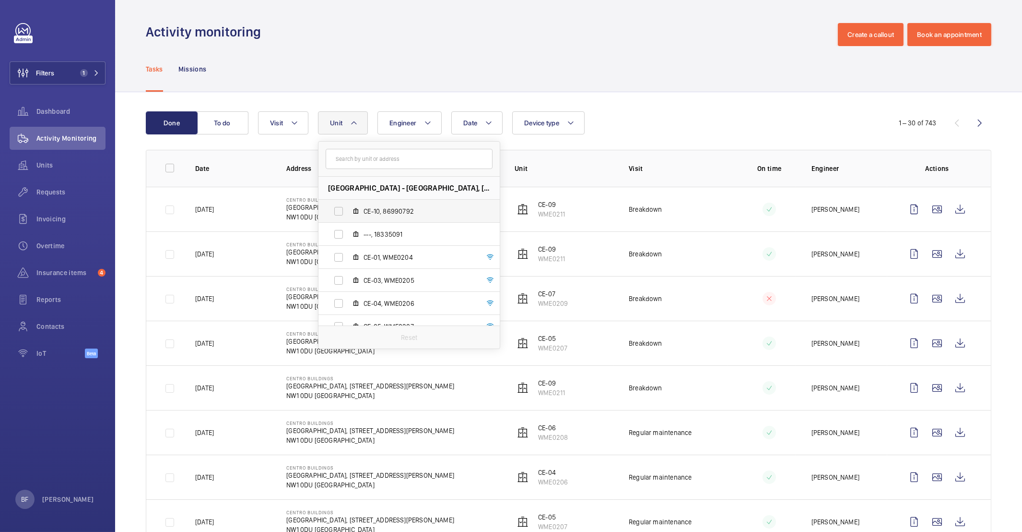
click at [418, 213] on span "CE-10, 86990792" at bounding box center [419, 211] width 111 height 10
click at [348, 213] on input "CE-10, 86990792" at bounding box center [338, 210] width 19 height 19
checkbox input "true"
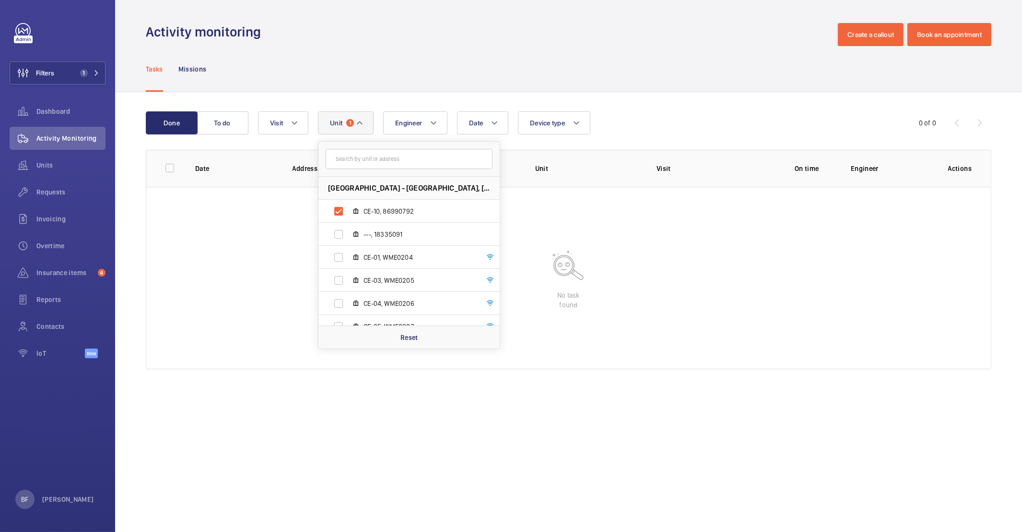
click at [595, 229] on wm-front-table-empty-state "No task found" at bounding box center [568, 278] width 845 height 182
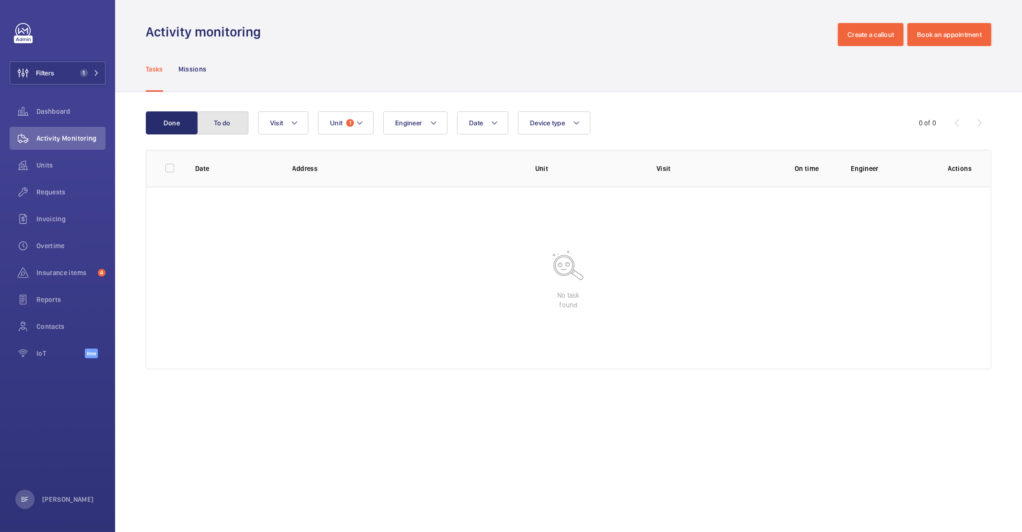
click at [220, 126] on button "To do" at bounding box center [223, 122] width 52 height 23
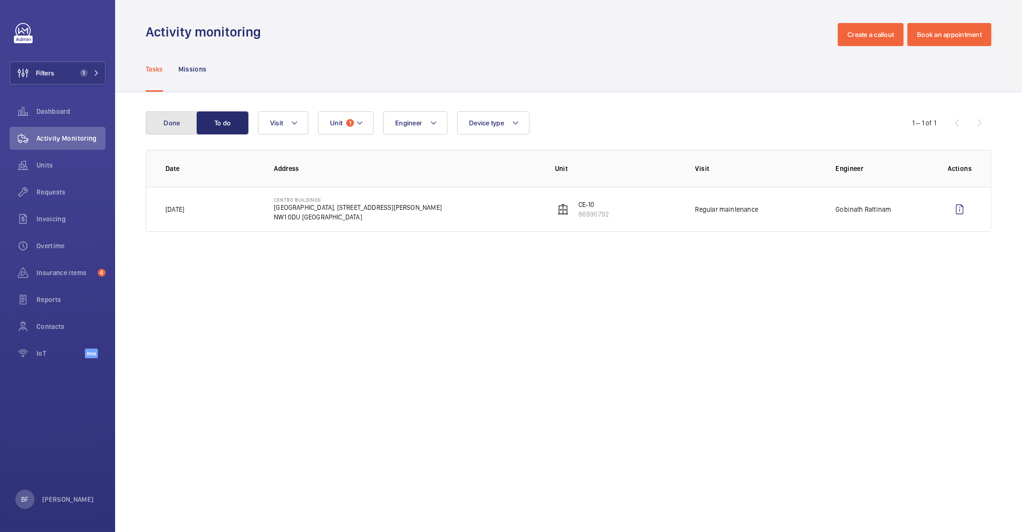
click at [174, 123] on button "Done" at bounding box center [172, 122] width 52 height 23
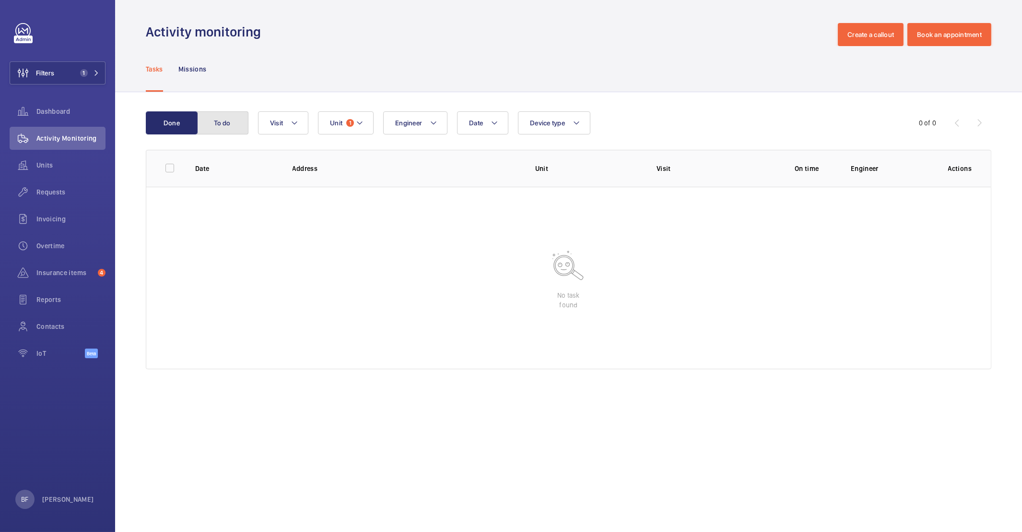
click at [246, 120] on button "To do" at bounding box center [223, 122] width 52 height 23
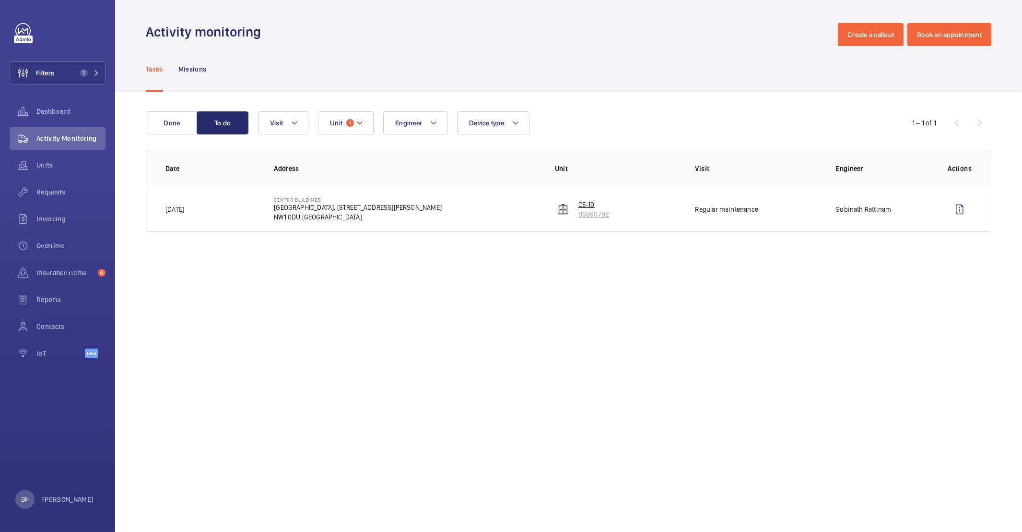
drag, startPoint x: 614, startPoint y: 216, endPoint x: 579, endPoint y: 202, distance: 37.1
click at [579, 202] on td "CE-10 86990792" at bounding box center [610, 209] width 141 height 45
copy div "CE-10 86990792"
click at [361, 129] on button "Unit 1" at bounding box center [346, 122] width 56 height 23
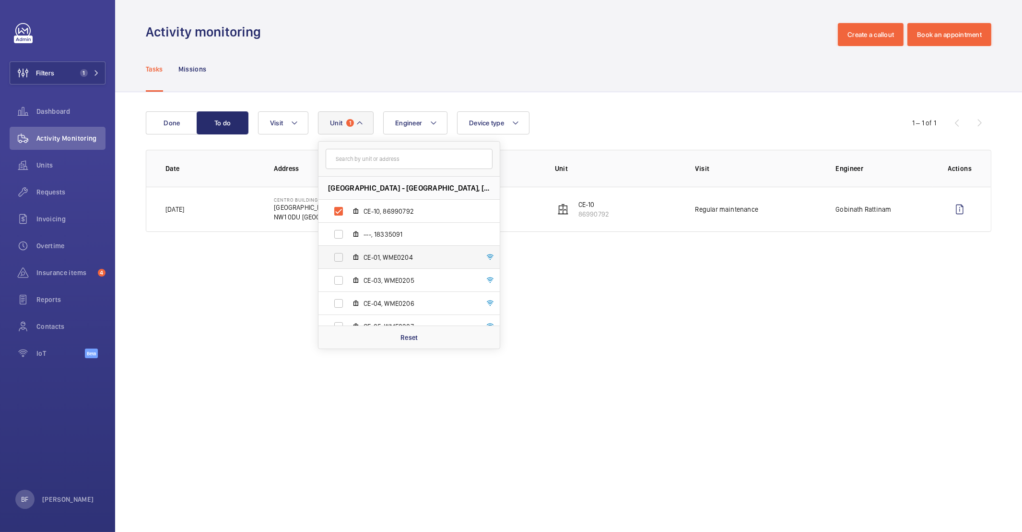
click at [393, 262] on label "CE-01, WME0204" at bounding box center [402, 257] width 166 height 23
click at [348, 262] on input "CE-01, WME0204" at bounding box center [338, 257] width 19 height 19
checkbox input "true"
click at [595, 248] on p "CE-10" at bounding box center [594, 249] width 31 height 10
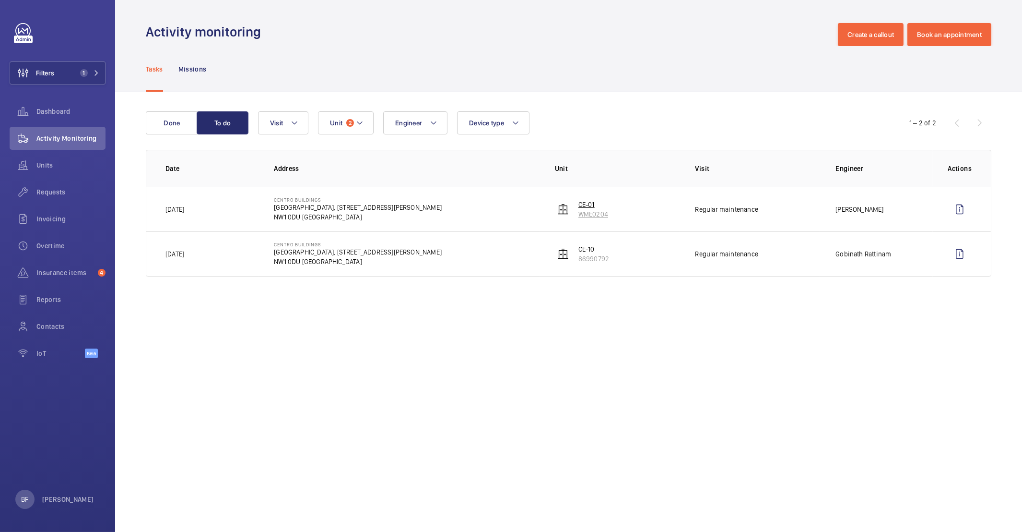
drag, startPoint x: 610, startPoint y: 216, endPoint x: 579, endPoint y: 203, distance: 33.8
click at [579, 203] on td "CE-01 WME0204" at bounding box center [610, 209] width 141 height 45
copy div "CE-01 WME0204"
click at [346, 131] on button "Unit 2" at bounding box center [346, 122] width 56 height 23
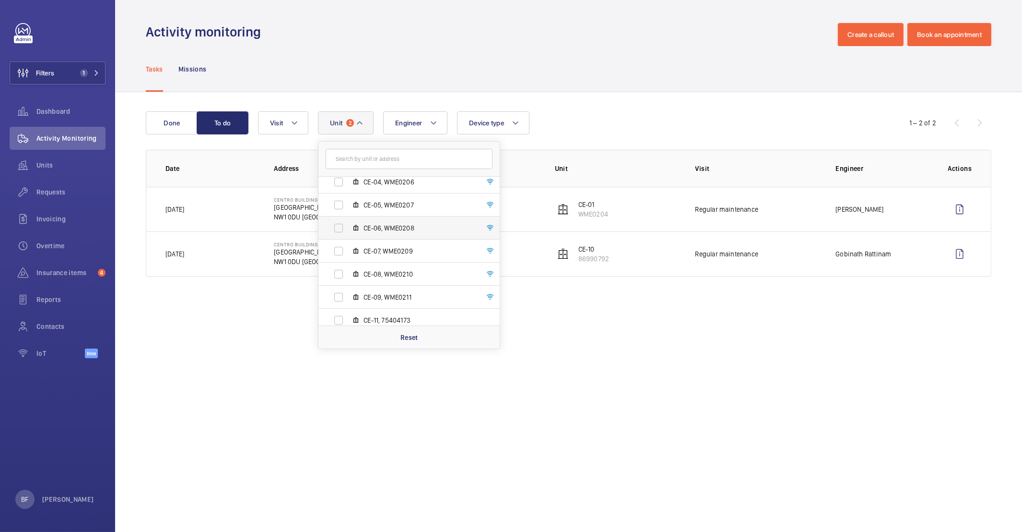
scroll to position [127, 0]
drag, startPoint x: 413, startPoint y: 312, endPoint x: 364, endPoint y: 315, distance: 48.5
click at [364, 315] on span "CE-11, 75404173" at bounding box center [419, 314] width 111 height 10
copy span "CE-11, 75404173"
